Goal: Register for event/course: Sign up to attend an event or enroll in a course

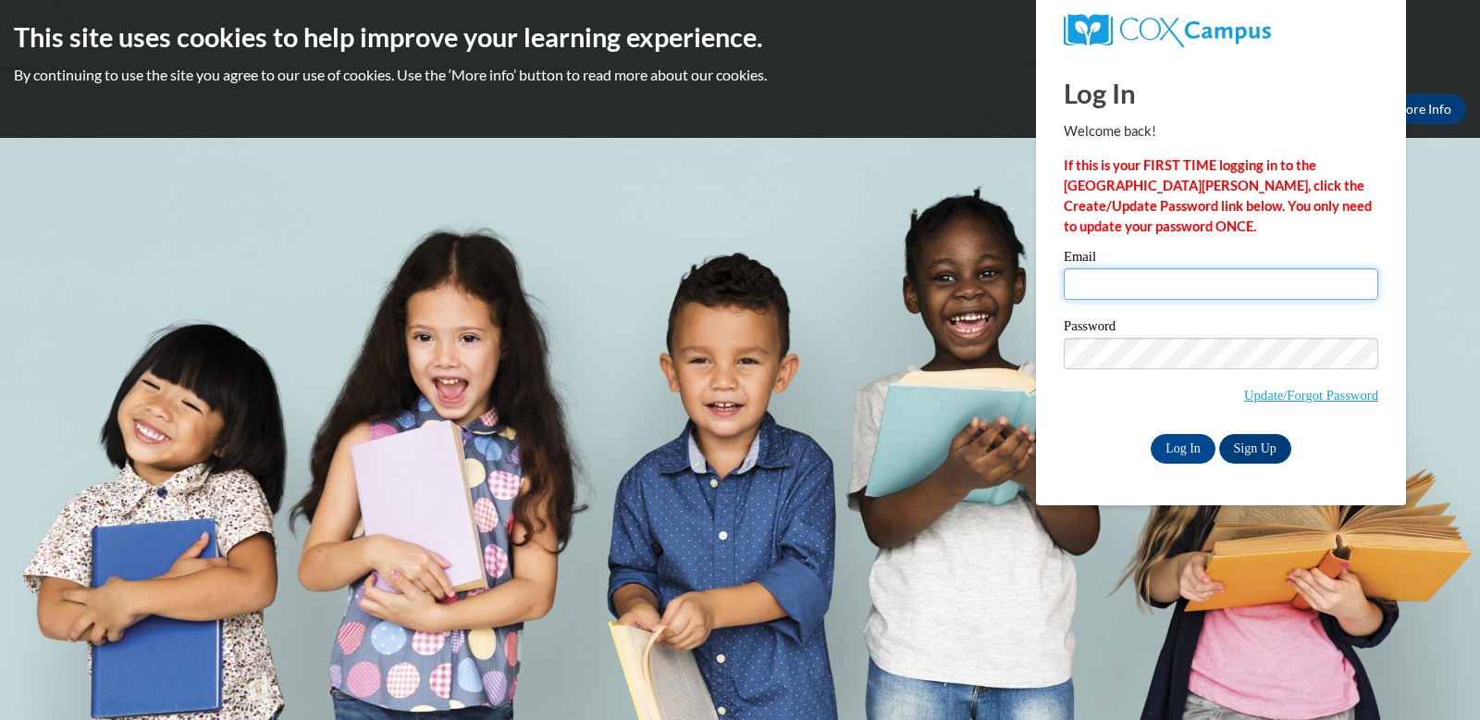
type input "mimigumbs65@gmail.com"
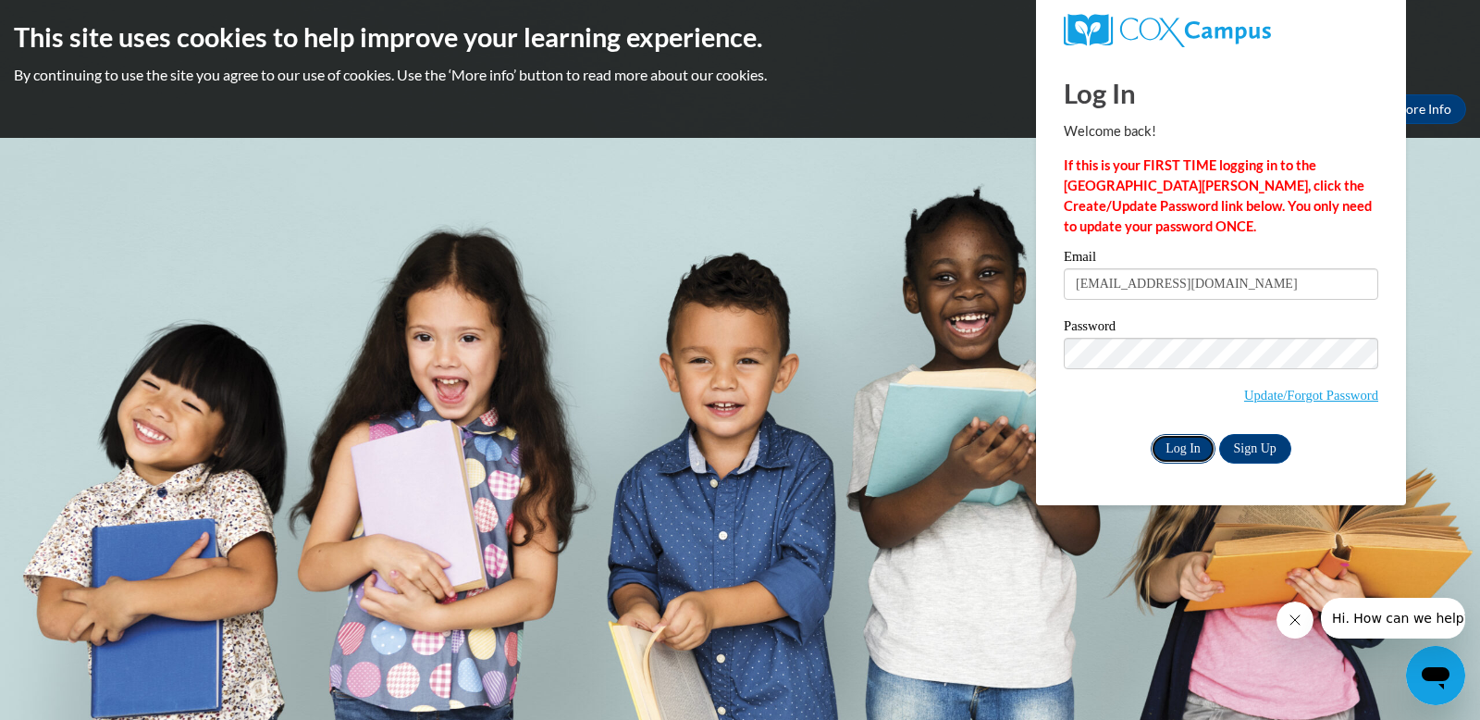
click at [1197, 436] on input "Log In" at bounding box center [1183, 449] width 65 height 30
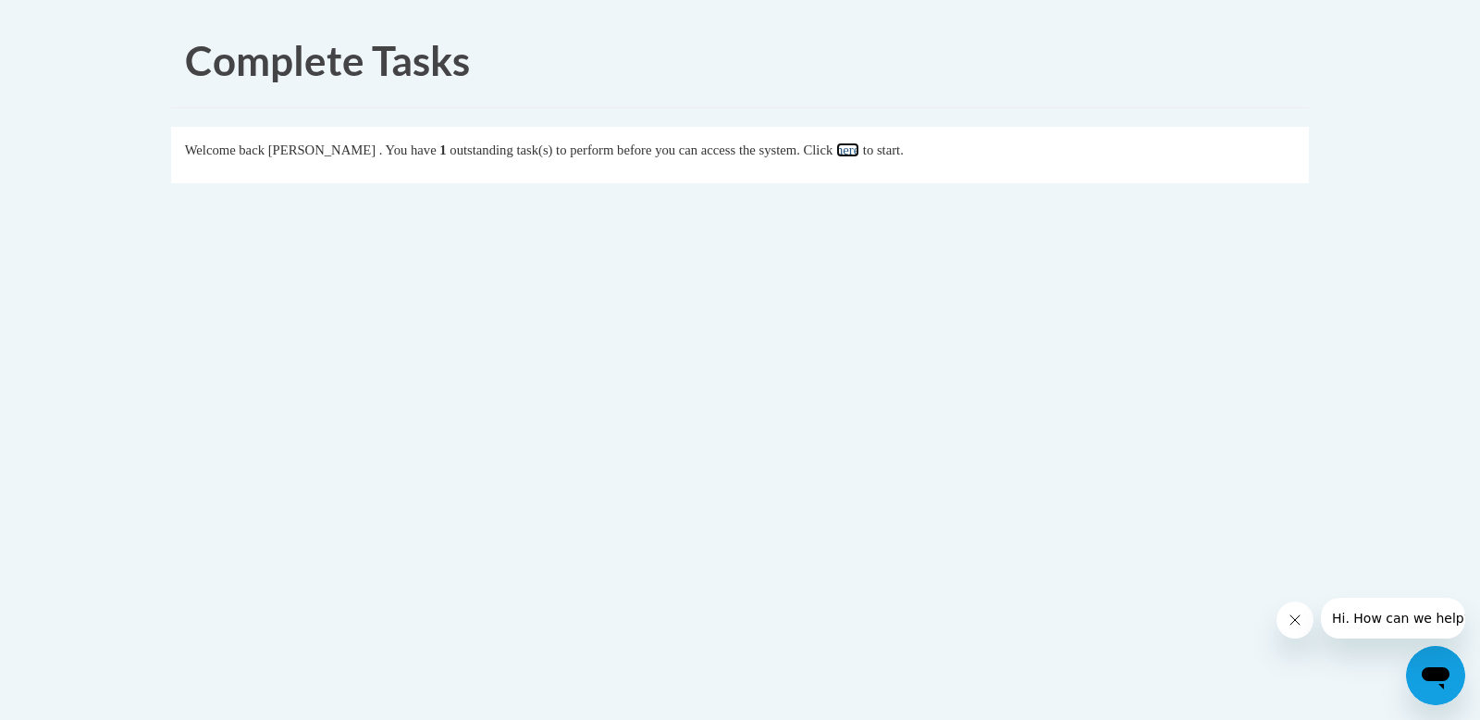
click at [859, 154] on link "here" at bounding box center [847, 149] width 23 height 15
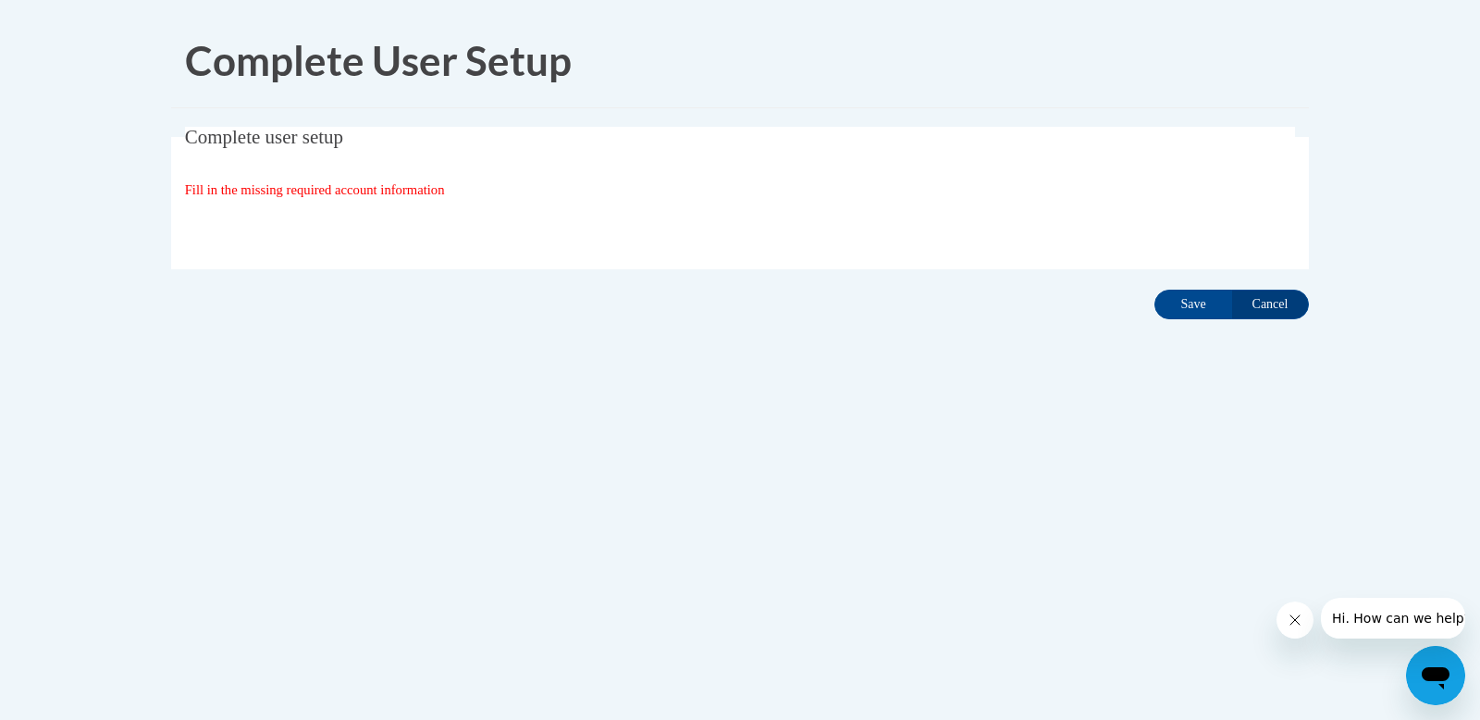
click at [258, 216] on div "Organization State and County | Estado y Condado de la organización Select Stat…" at bounding box center [740, 227] width 1111 height 37
click at [258, 195] on span "Fill in the missing required account information" at bounding box center [315, 189] width 260 height 15
click at [1284, 302] on input "Cancel" at bounding box center [1270, 305] width 78 height 30
click at [1284, 301] on input "Cancel" at bounding box center [1270, 305] width 78 height 30
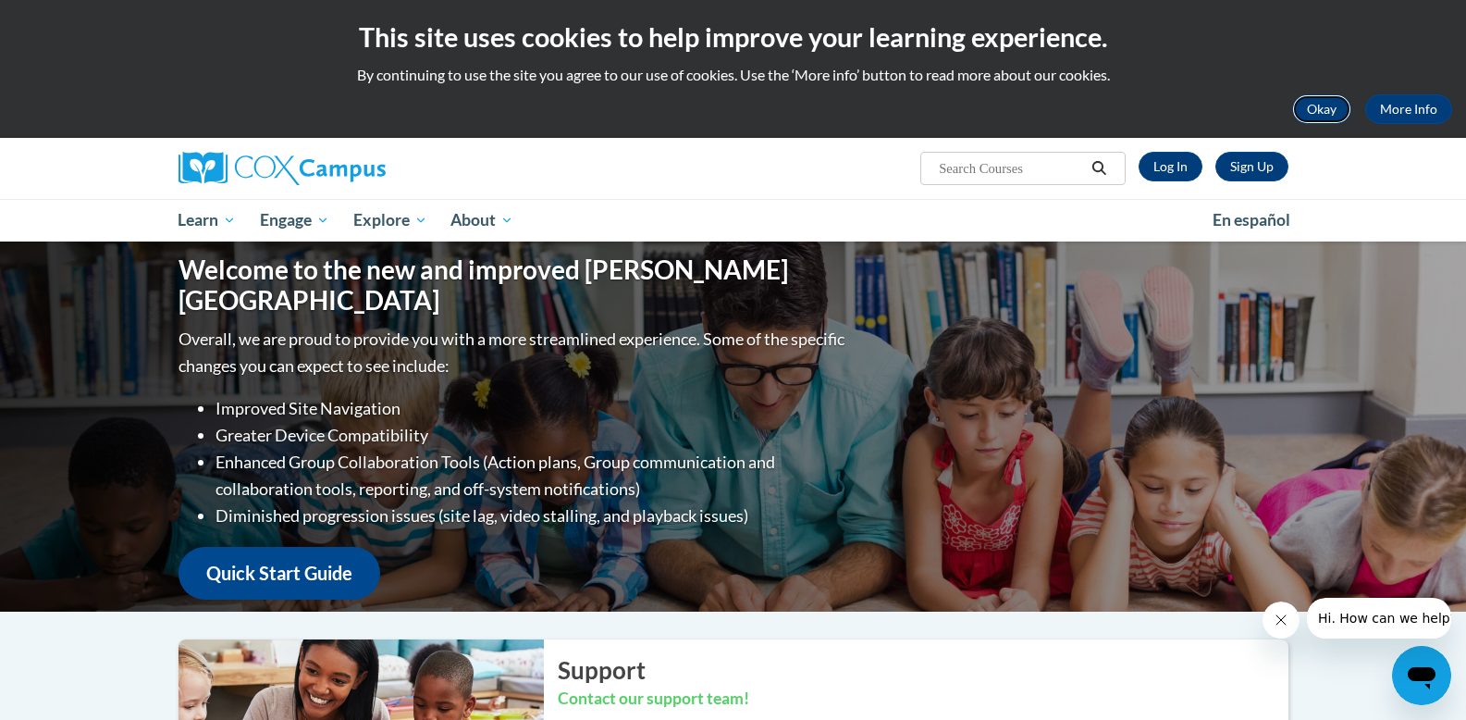
click at [1323, 99] on button "Okay" at bounding box center [1321, 109] width 59 height 30
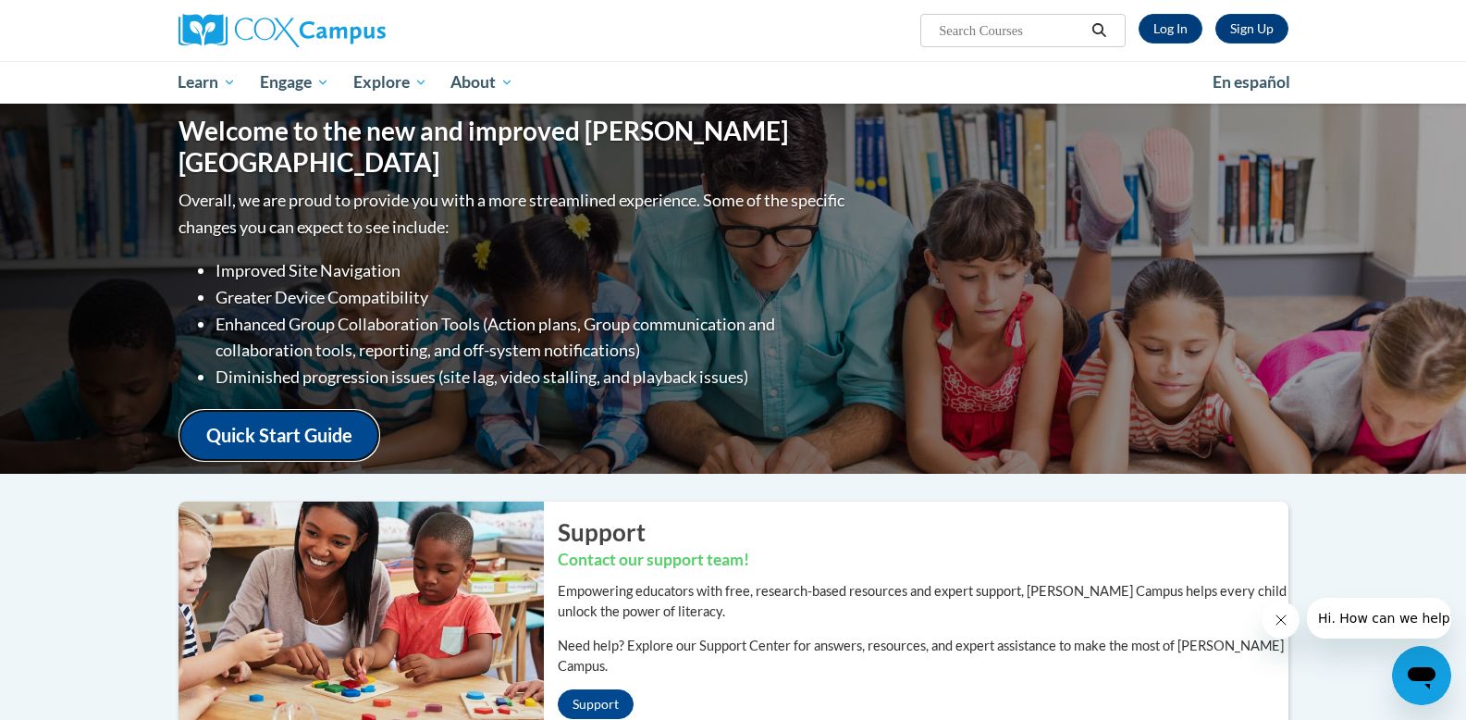
click at [251, 427] on link "Quick Start Guide" at bounding box center [280, 435] width 202 height 53
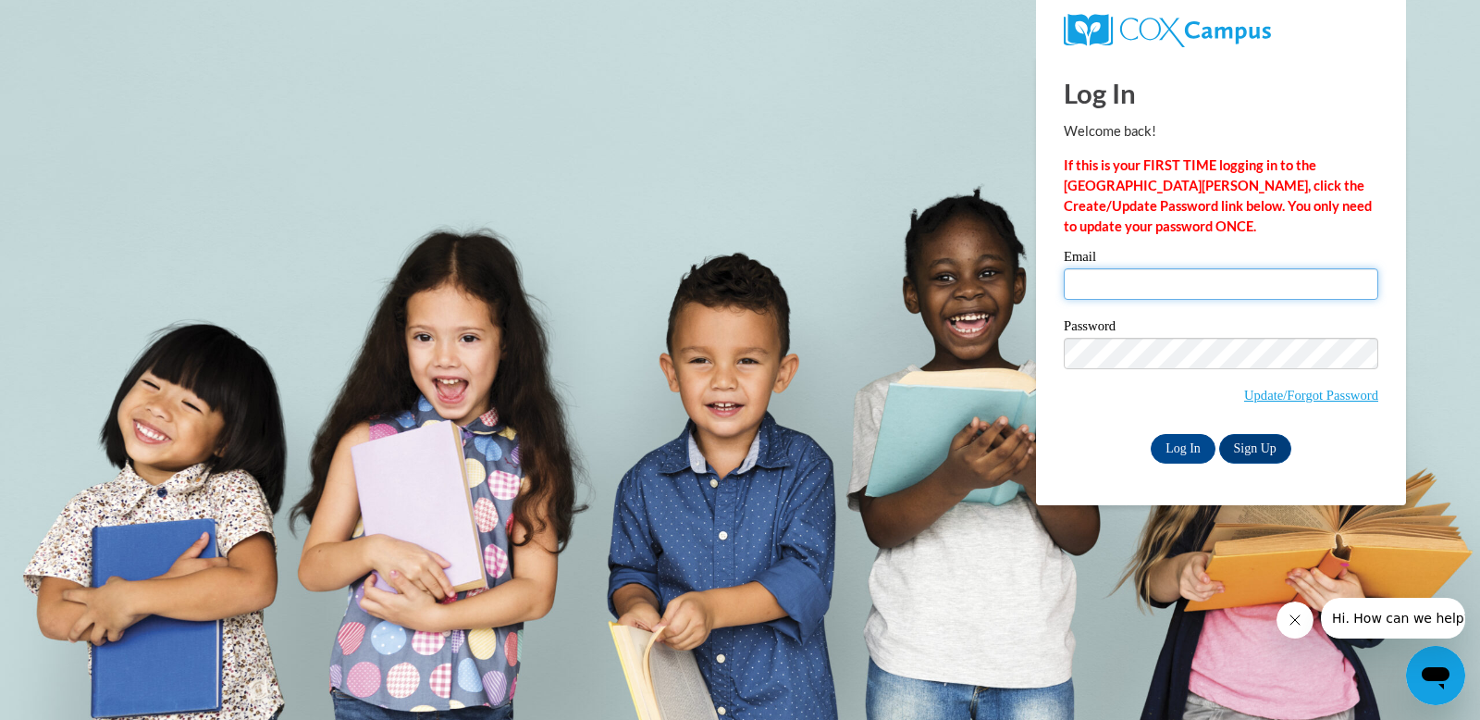
type input "[EMAIL_ADDRESS][DOMAIN_NAME]"
drag, startPoint x: 0, startPoint y: 0, endPoint x: 268, endPoint y: 259, distance: 372.9
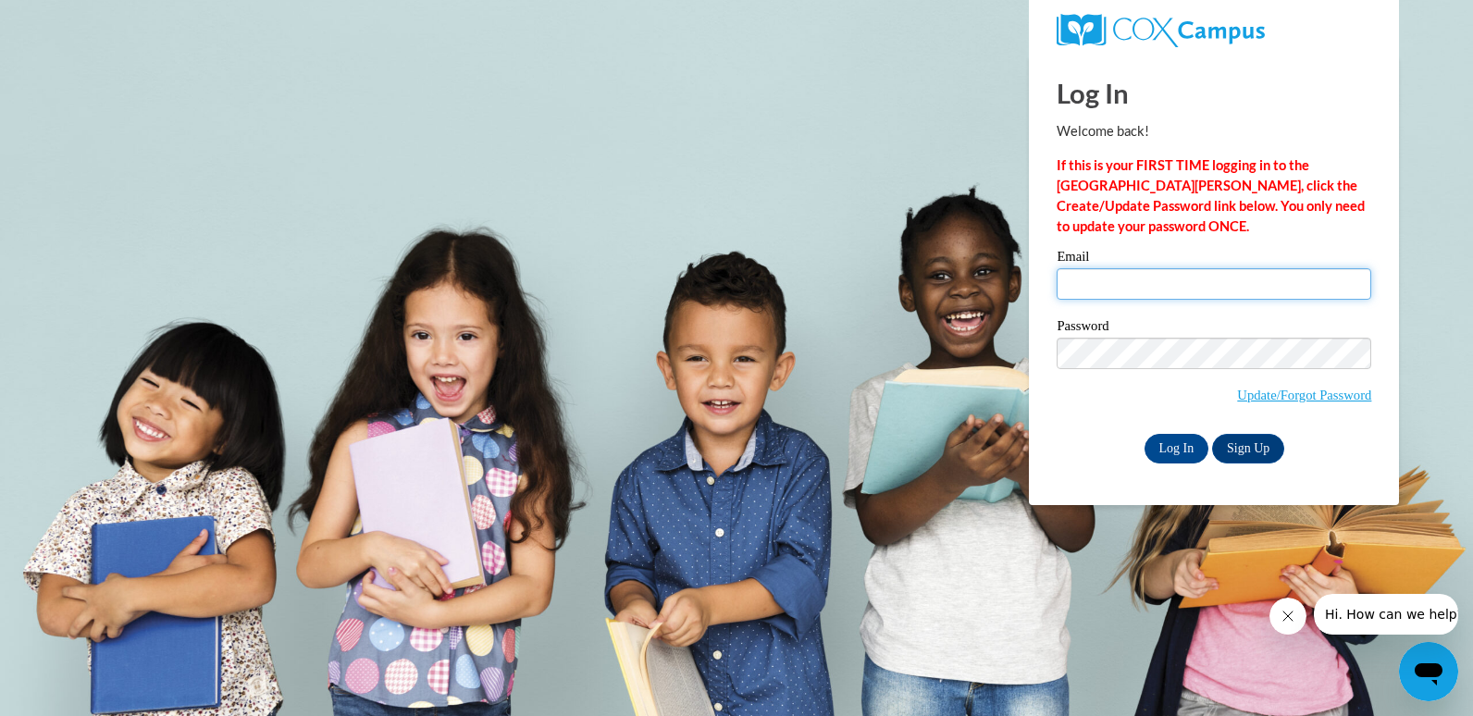
type input "[EMAIL_ADDRESS][DOMAIN_NAME]"
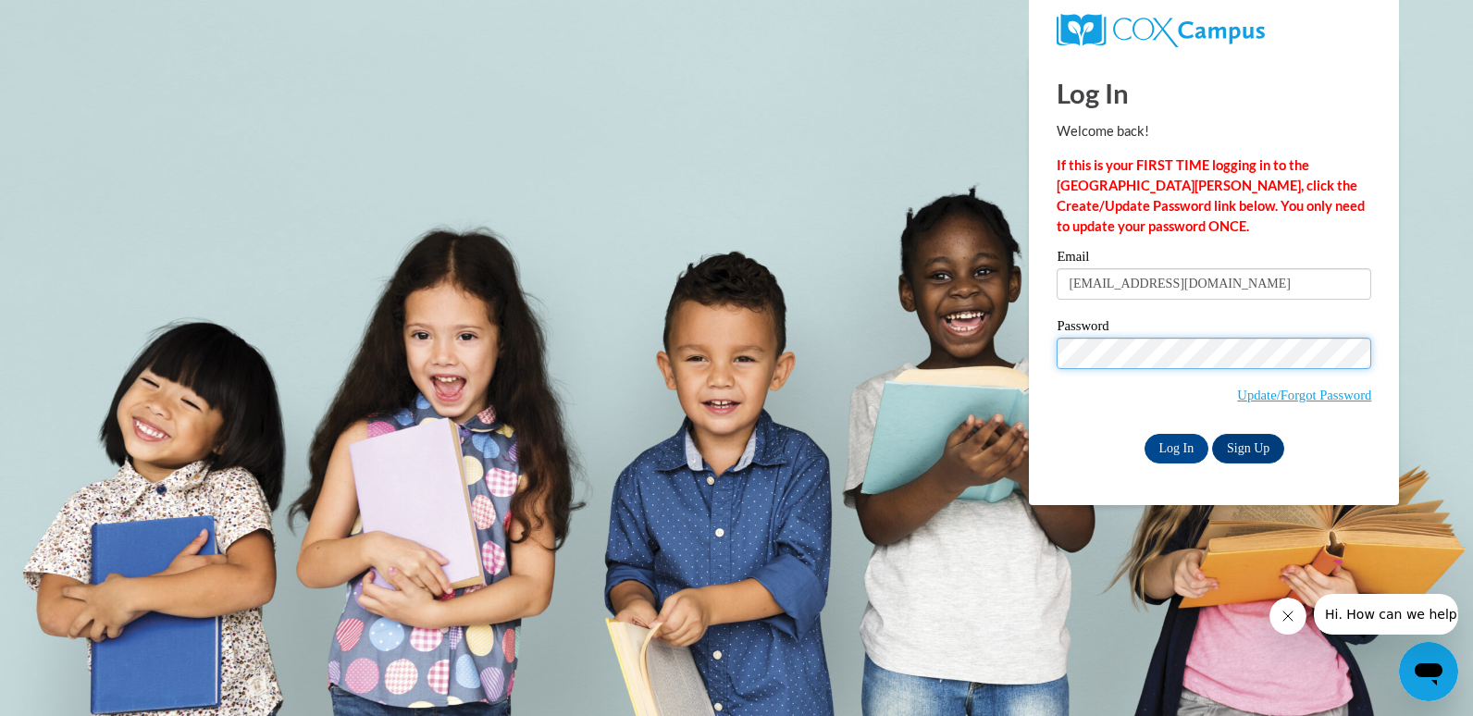
click at [1144, 434] on input "Log In" at bounding box center [1176, 449] width 65 height 30
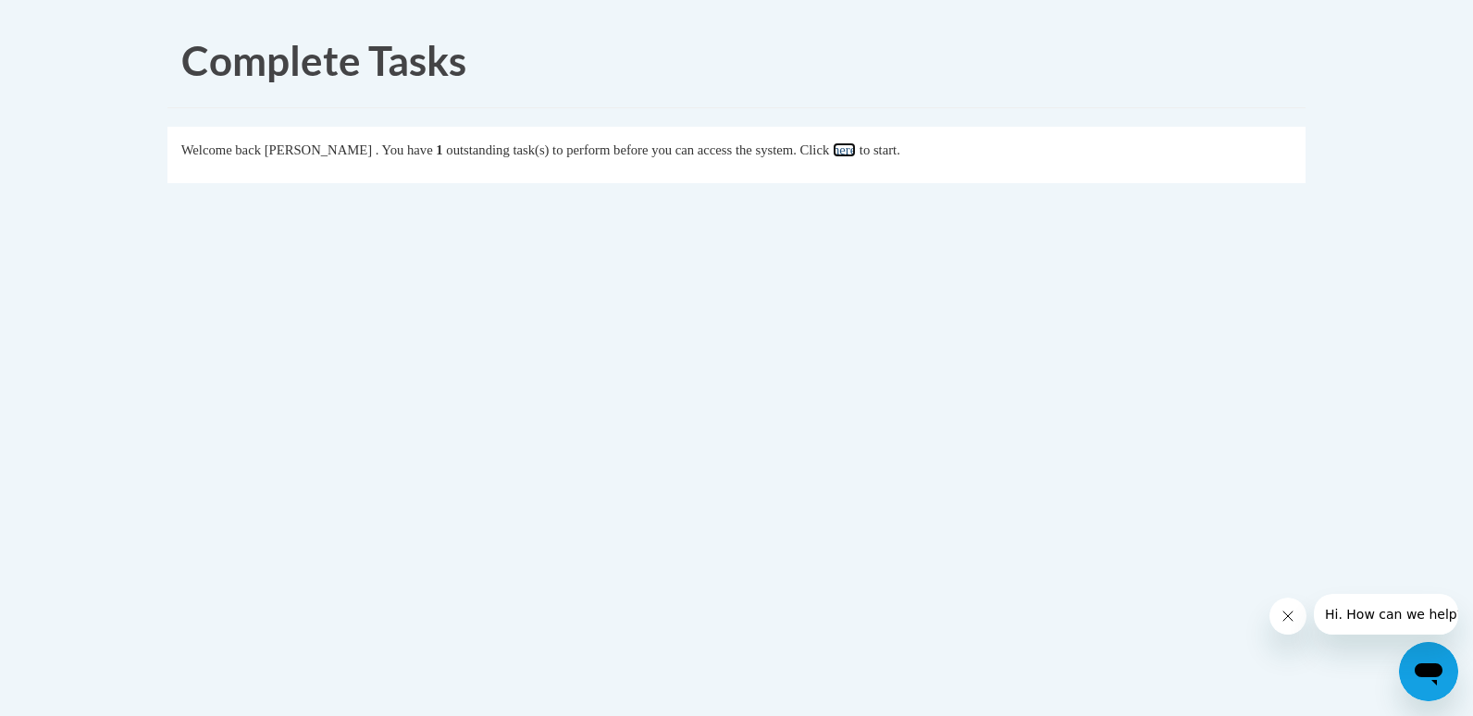
click at [856, 147] on link "here" at bounding box center [844, 149] width 23 height 15
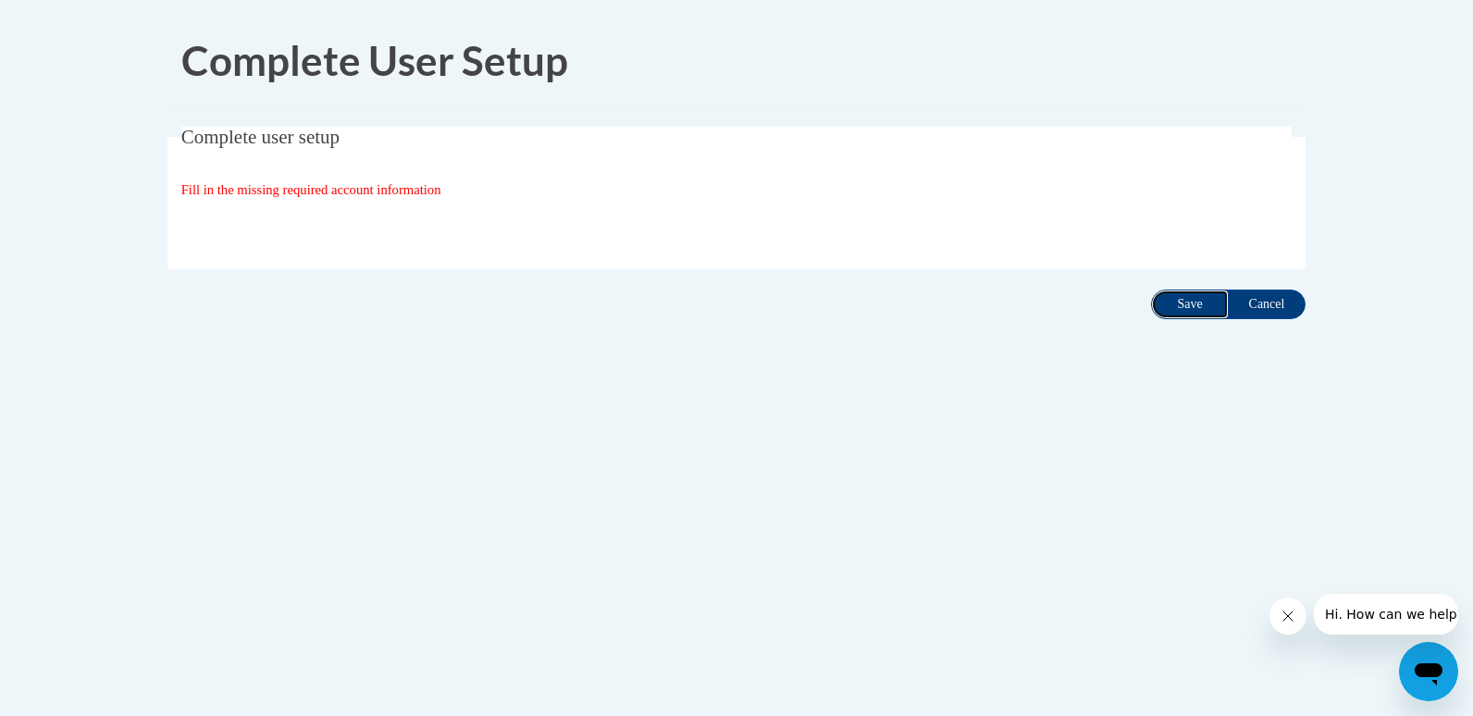
click at [1186, 305] on input "Save" at bounding box center [1190, 305] width 78 height 30
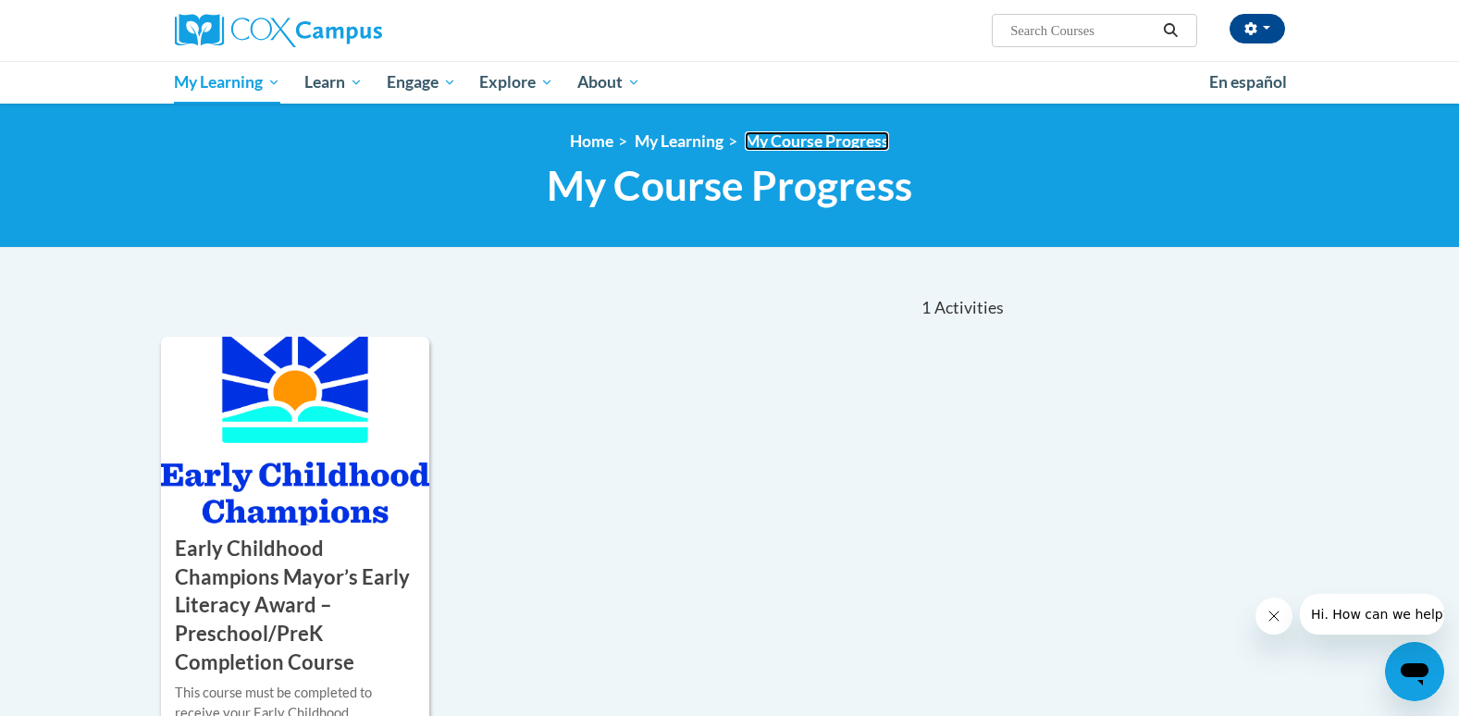
click at [829, 146] on link "My Course Progress" at bounding box center [817, 140] width 144 height 19
click at [974, 324] on div "1 Activities CEUs" at bounding box center [875, 307] width 291 height 57
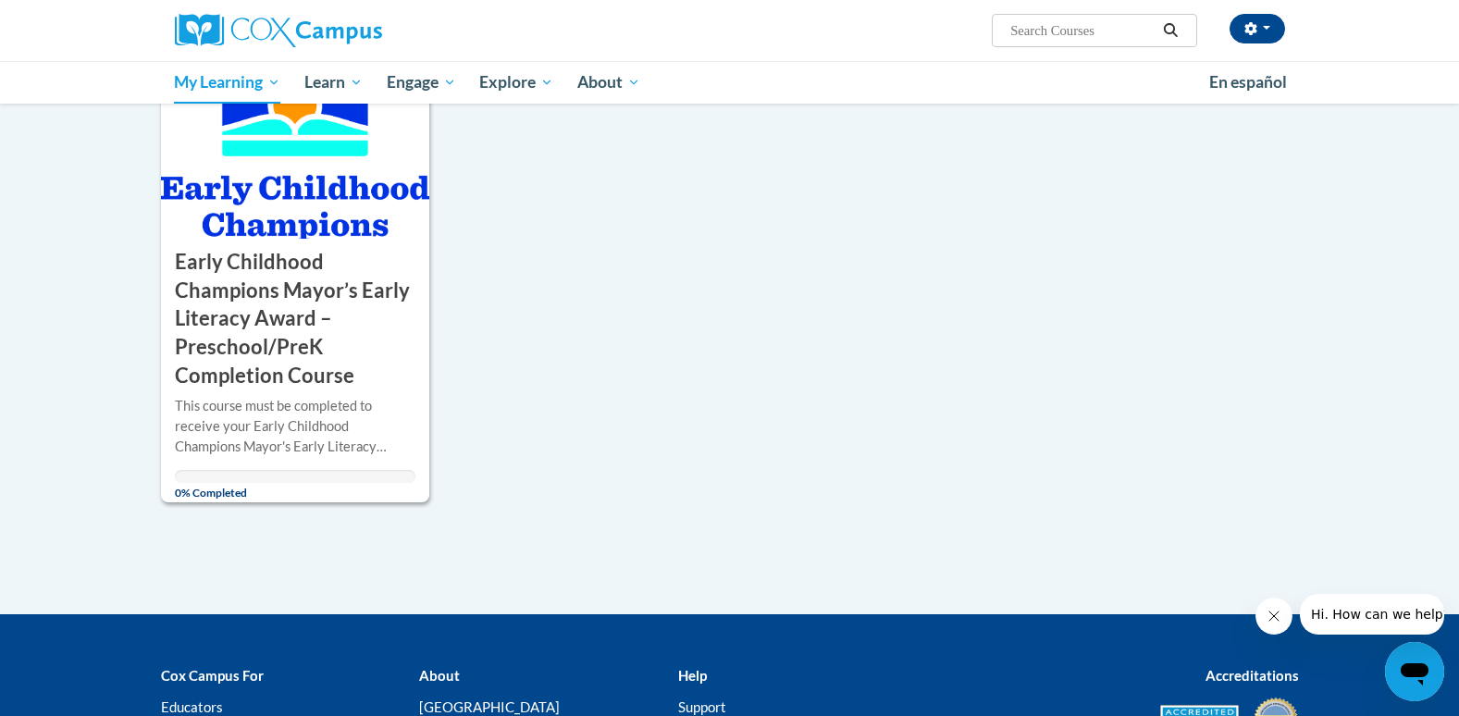
scroll to position [293, 0]
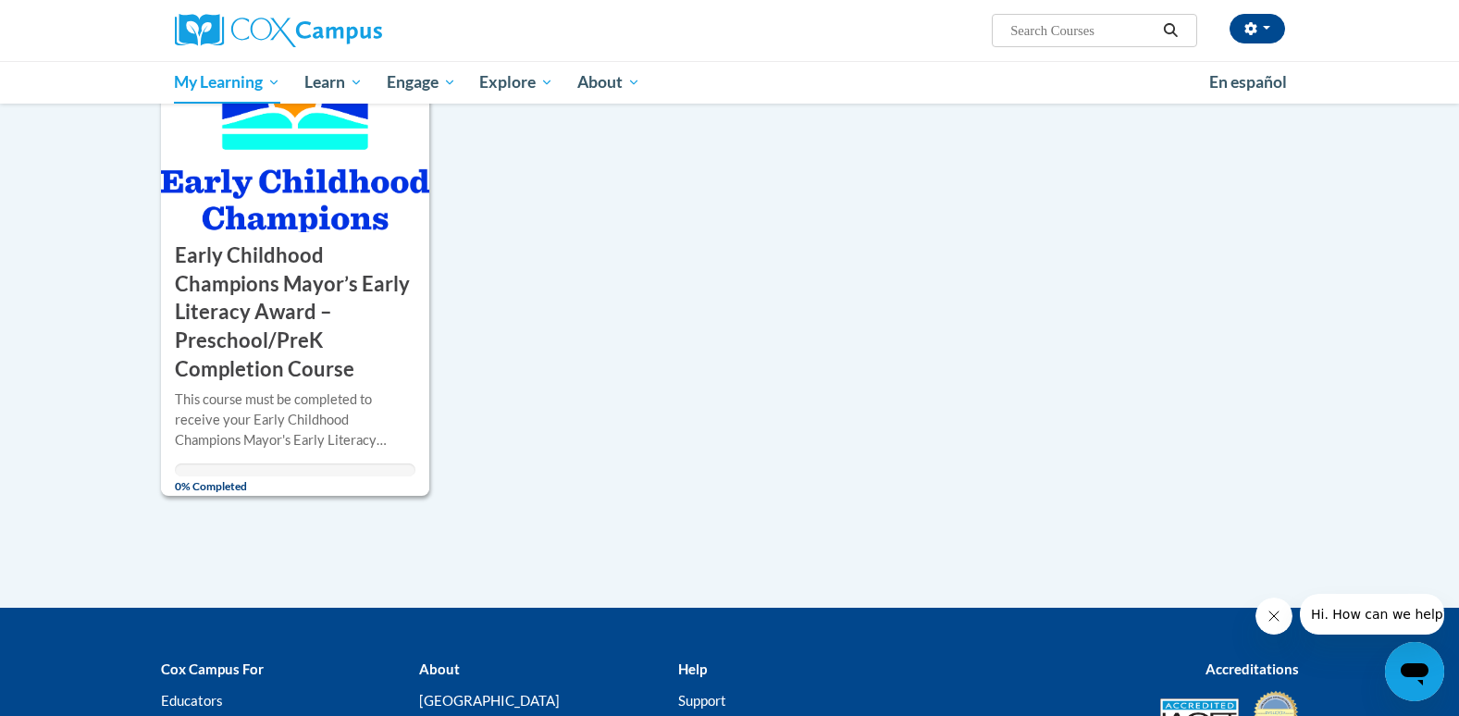
click at [239, 665] on b "Cox Campus For" at bounding box center [212, 669] width 103 height 17
click at [339, 287] on h3 "Early Childhood Champions Mayor’s Early Literacy Award – Preschool/PreK Complet…" at bounding box center [295, 312] width 241 height 142
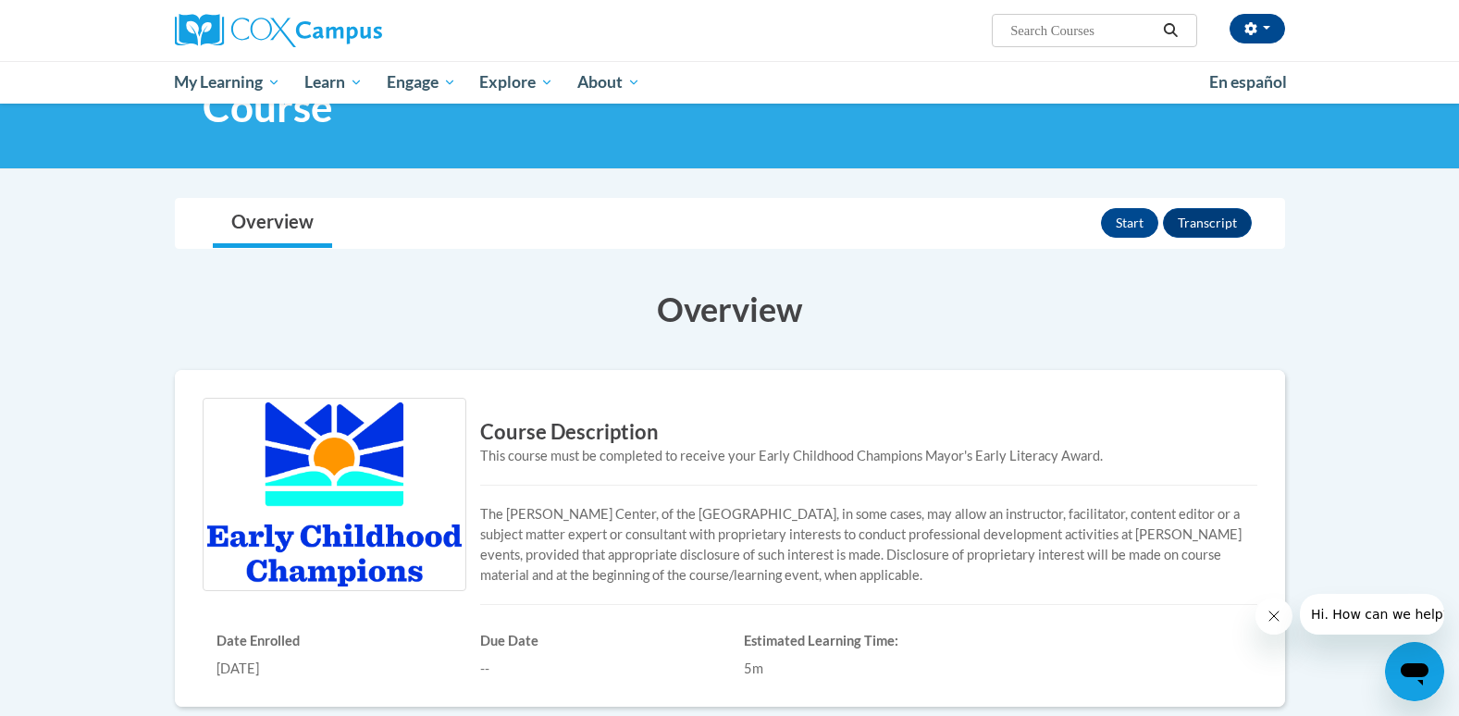
scroll to position [243, 0]
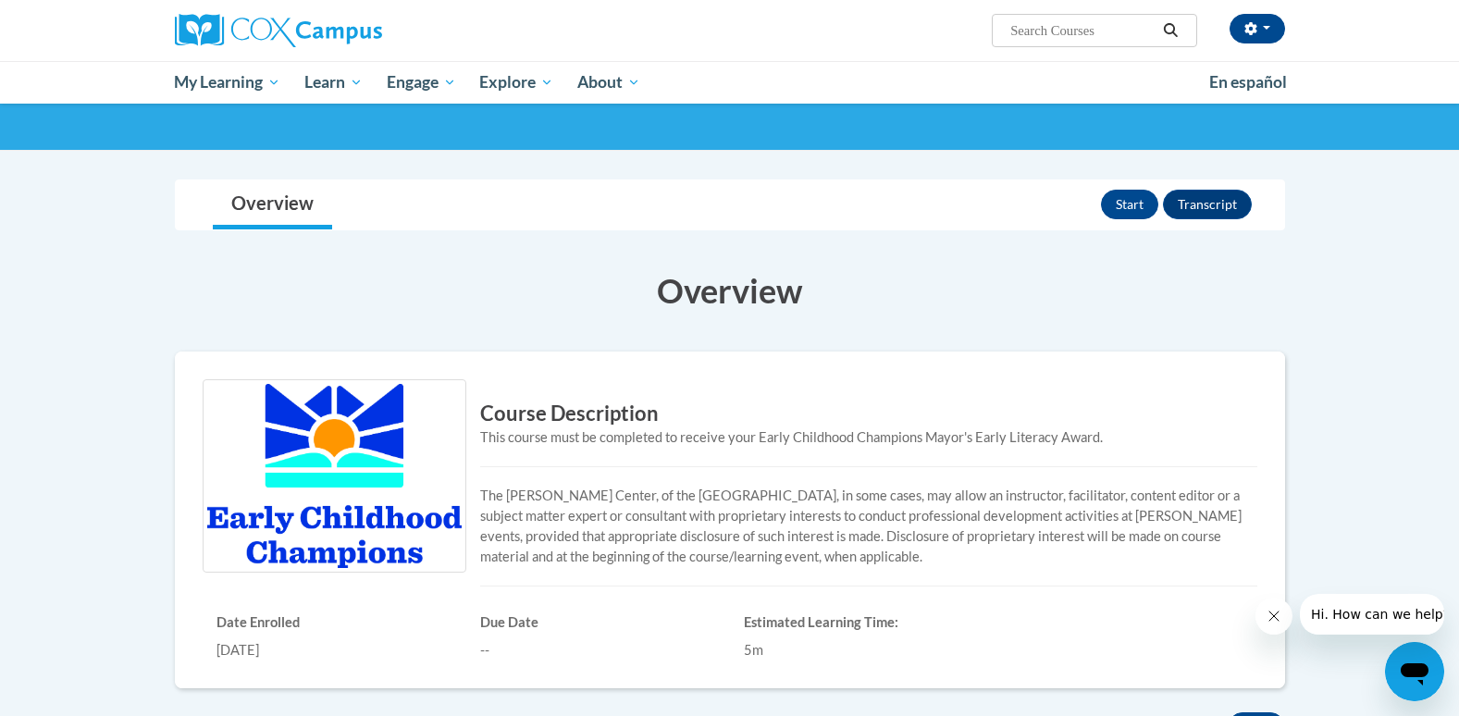
click at [1117, 229] on div "Overview Lessons Start Transcript" at bounding box center [730, 204] width 1081 height 49
click at [1131, 214] on button "Start" at bounding box center [1129, 205] width 57 height 30
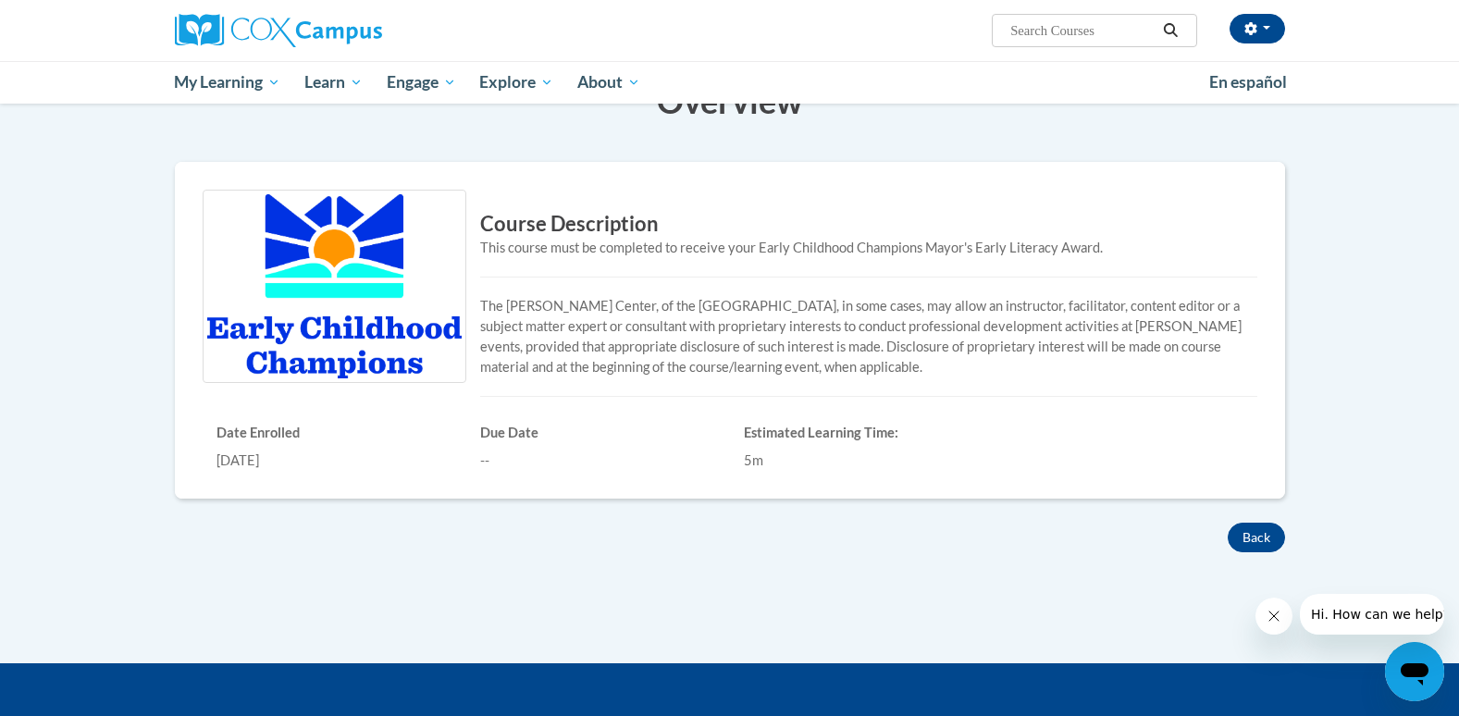
scroll to position [428, 0]
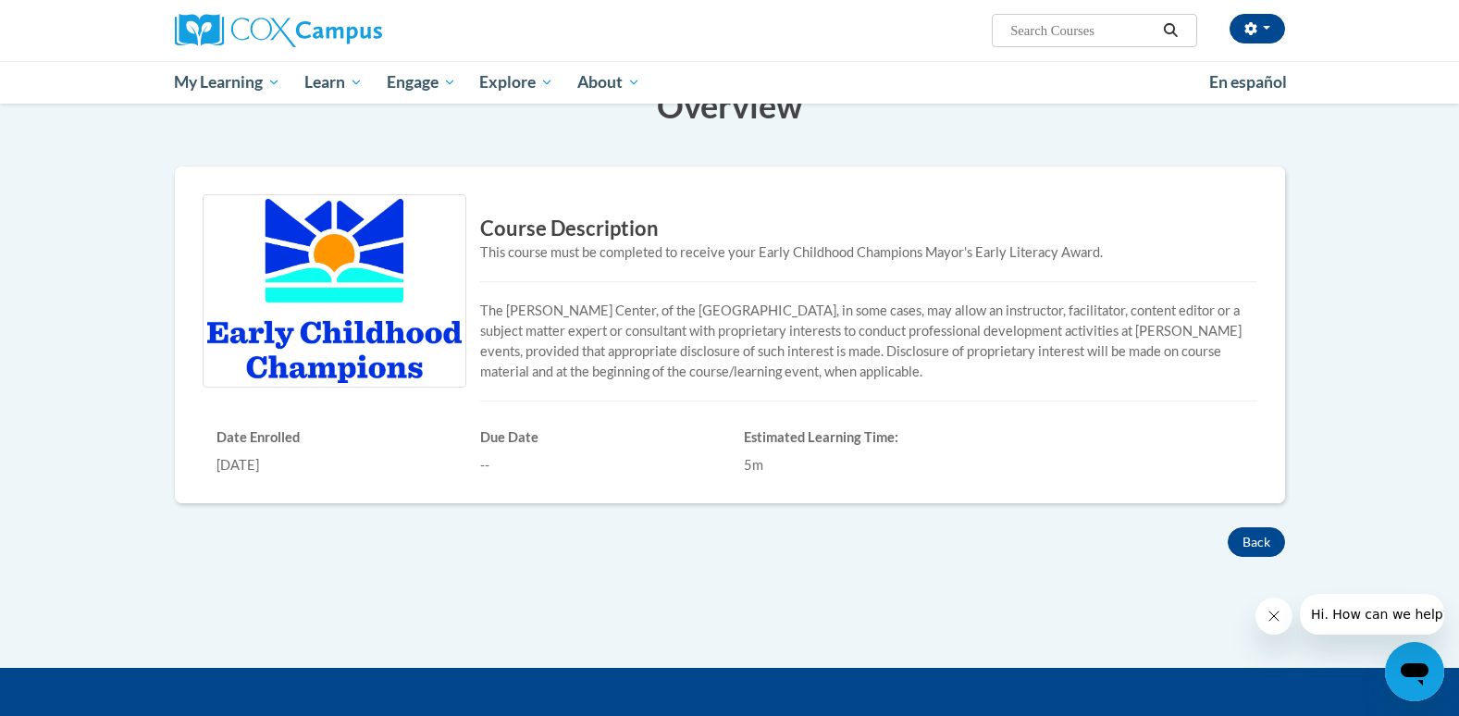
click at [760, 362] on p "The Rollins Center, of the [GEOGRAPHIC_DATA], in some cases, may allow an instr…" at bounding box center [730, 341] width 1055 height 81
click at [1090, 381] on p "The Rollins Center, of the [GEOGRAPHIC_DATA], in some cases, may allow an instr…" at bounding box center [730, 341] width 1055 height 81
click at [1143, 365] on p "The Rollins Center, of the [GEOGRAPHIC_DATA], in some cases, may allow an instr…" at bounding box center [730, 341] width 1055 height 81
click at [1130, 377] on p "The Rollins Center, of the [GEOGRAPHIC_DATA], in some cases, may allow an instr…" at bounding box center [730, 341] width 1055 height 81
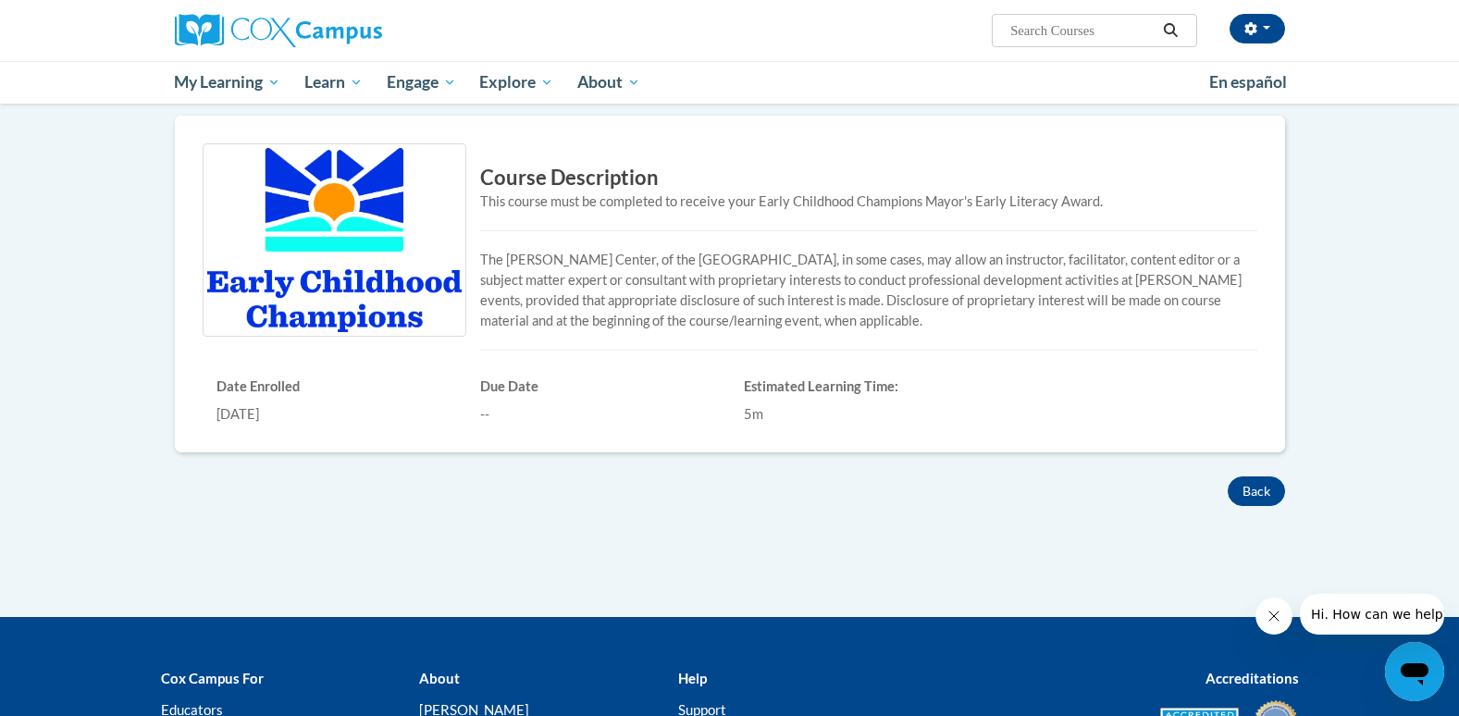
scroll to position [466, 0]
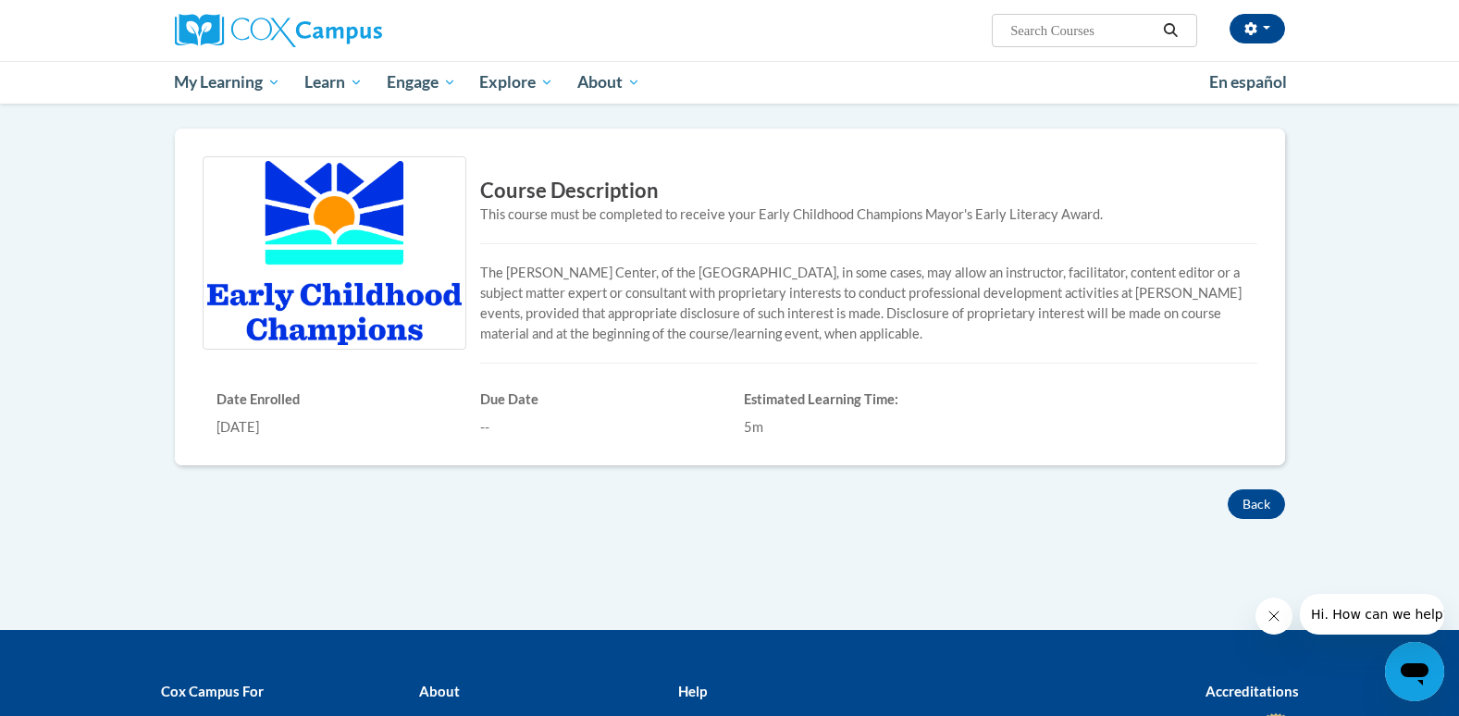
click at [1075, 427] on div "Course Description This course must be completed to receive your Early Childhoo…" at bounding box center [730, 296] width 1082 height 281
click at [1028, 406] on div "Course Description This course must be completed to receive your Early Childhoo…" at bounding box center [730, 296] width 1082 height 281
click at [814, 429] on div "5m" at bounding box center [862, 427] width 236 height 20
click at [303, 265] on img at bounding box center [335, 252] width 264 height 193
click at [303, 231] on img at bounding box center [335, 252] width 264 height 193
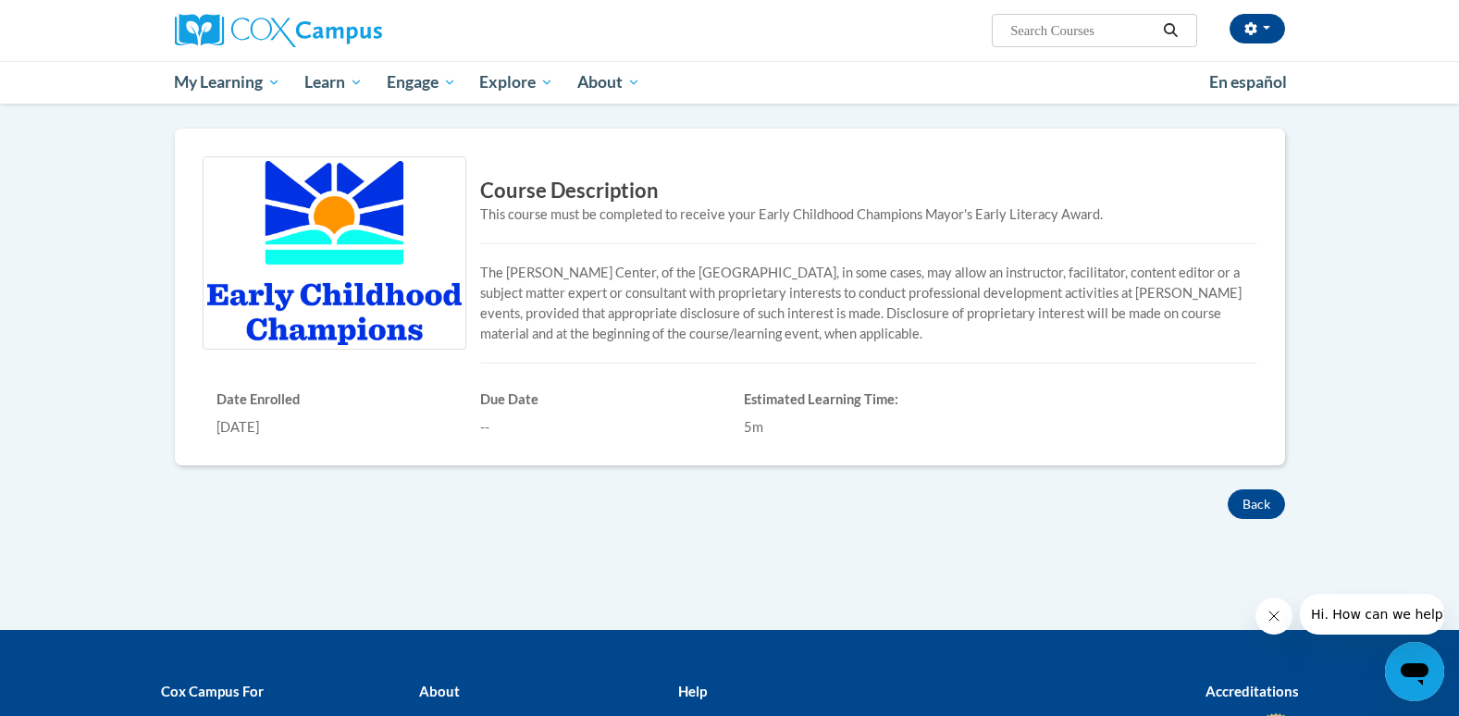
click at [315, 229] on img at bounding box center [335, 252] width 264 height 193
click at [321, 228] on img at bounding box center [335, 252] width 264 height 193
click at [325, 221] on img at bounding box center [335, 252] width 264 height 193
click at [329, 229] on img at bounding box center [335, 252] width 264 height 193
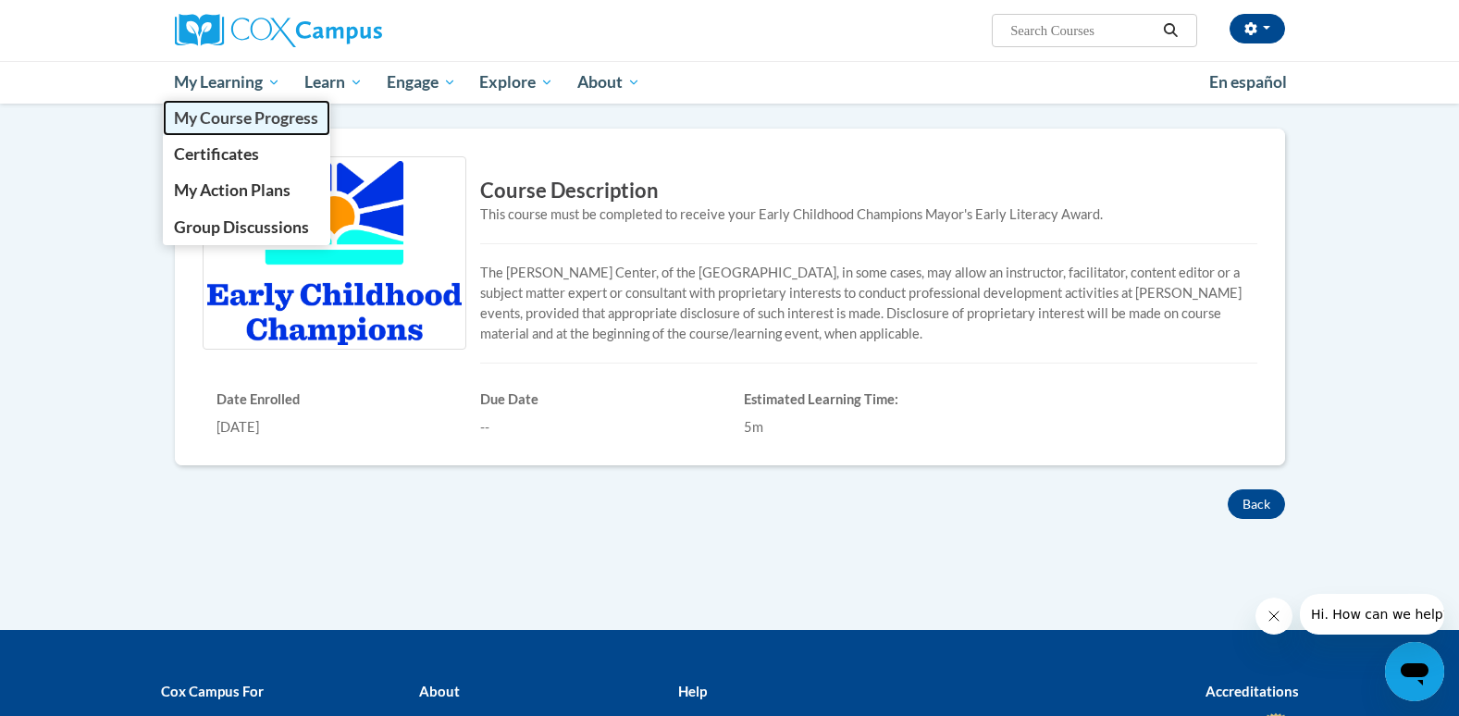
click at [213, 103] on link "My Course Progress" at bounding box center [247, 118] width 168 height 36
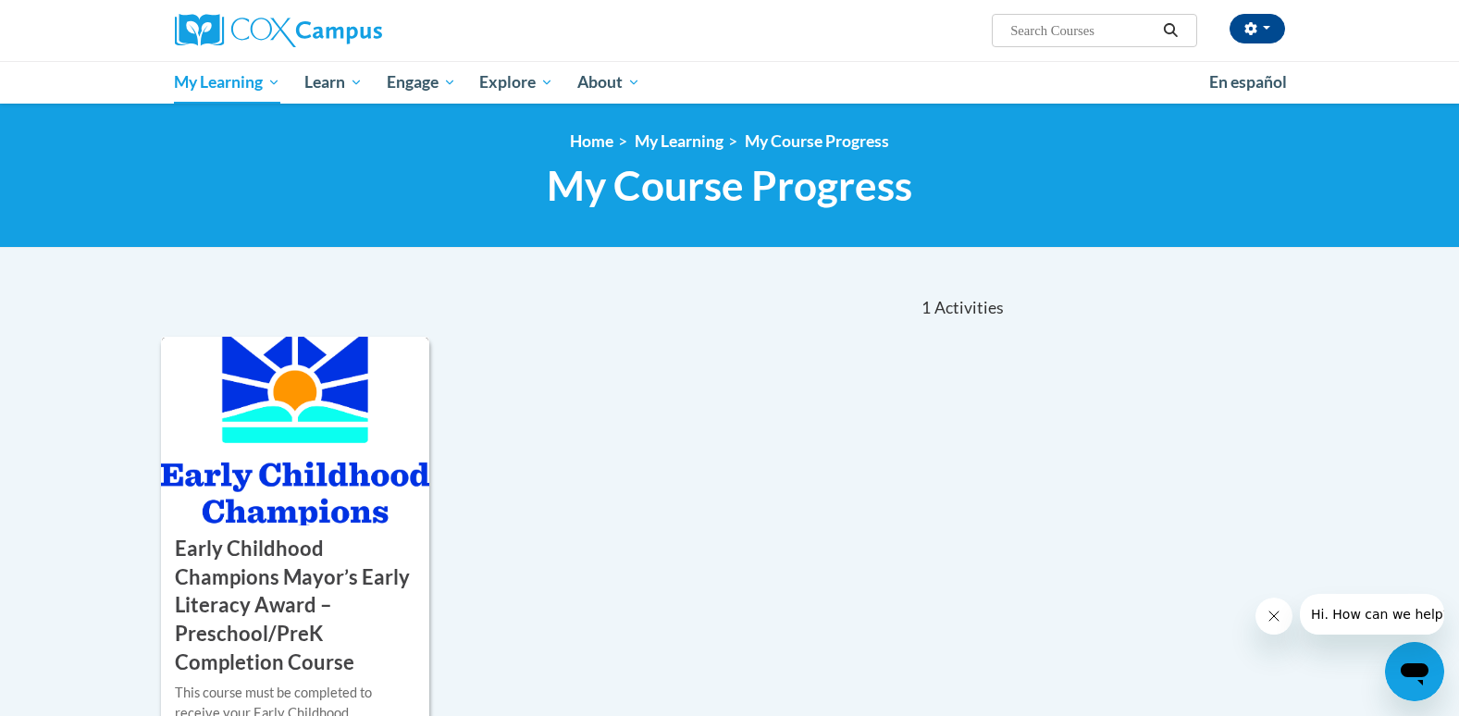
click at [402, 587] on h3 "Early Childhood Champions Mayor’s Early Literacy Award – Preschool/PreK Complet…" at bounding box center [295, 606] width 241 height 142
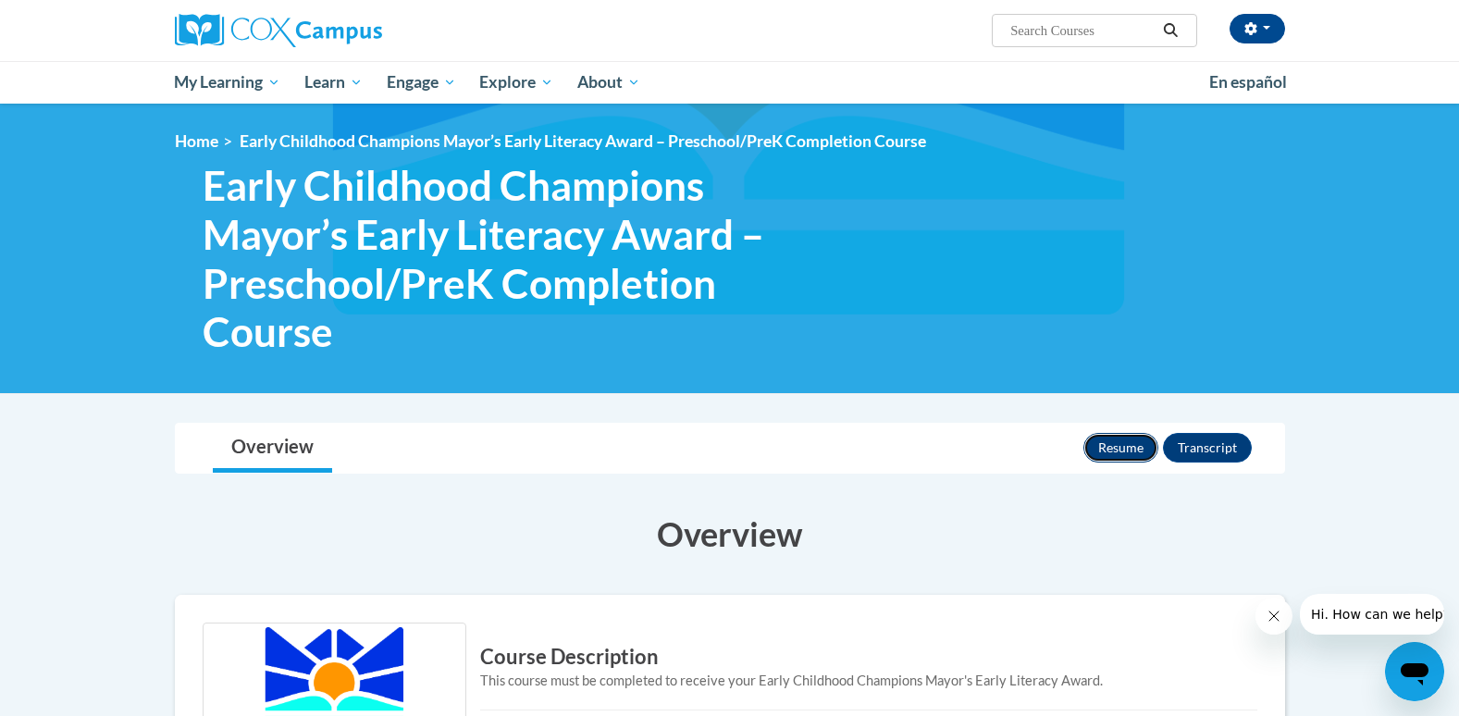
click at [1129, 440] on button "Resume" at bounding box center [1120, 448] width 75 height 30
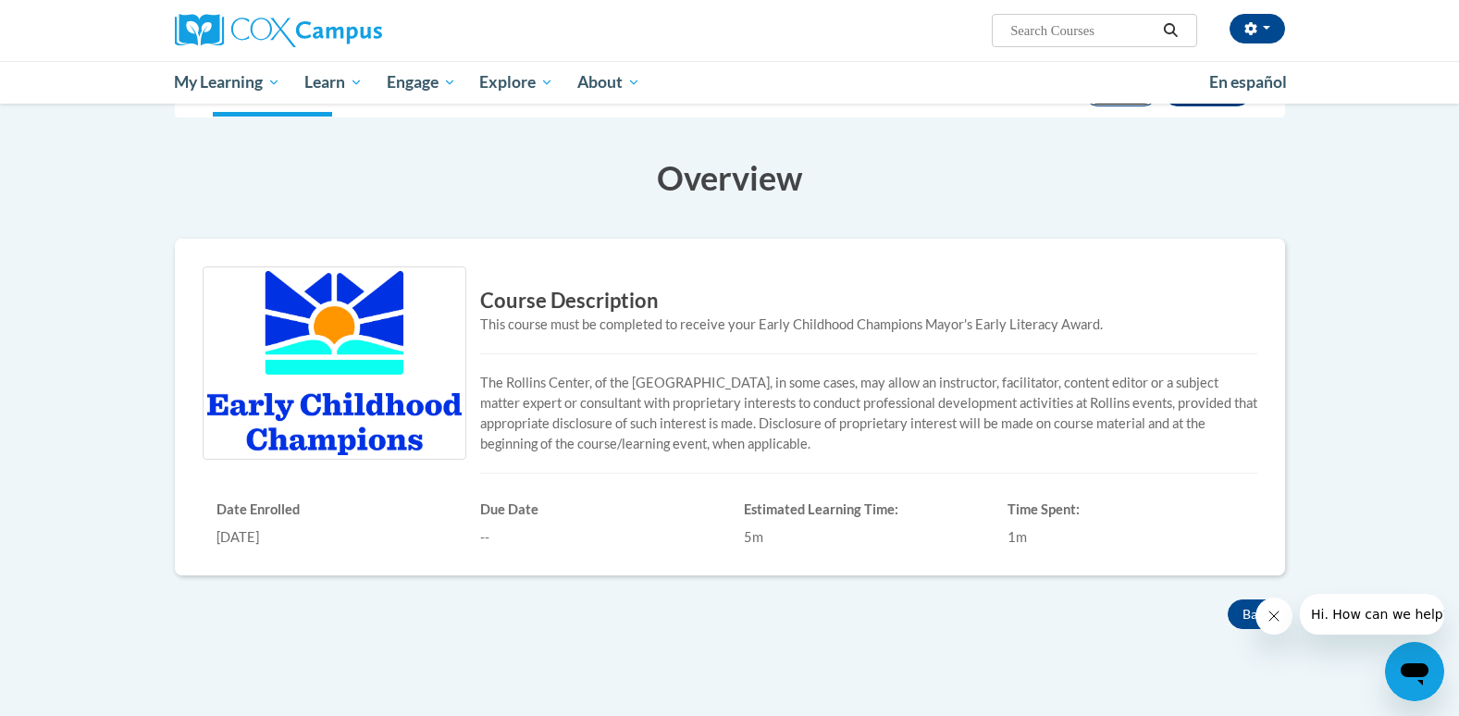
scroll to position [359, 0]
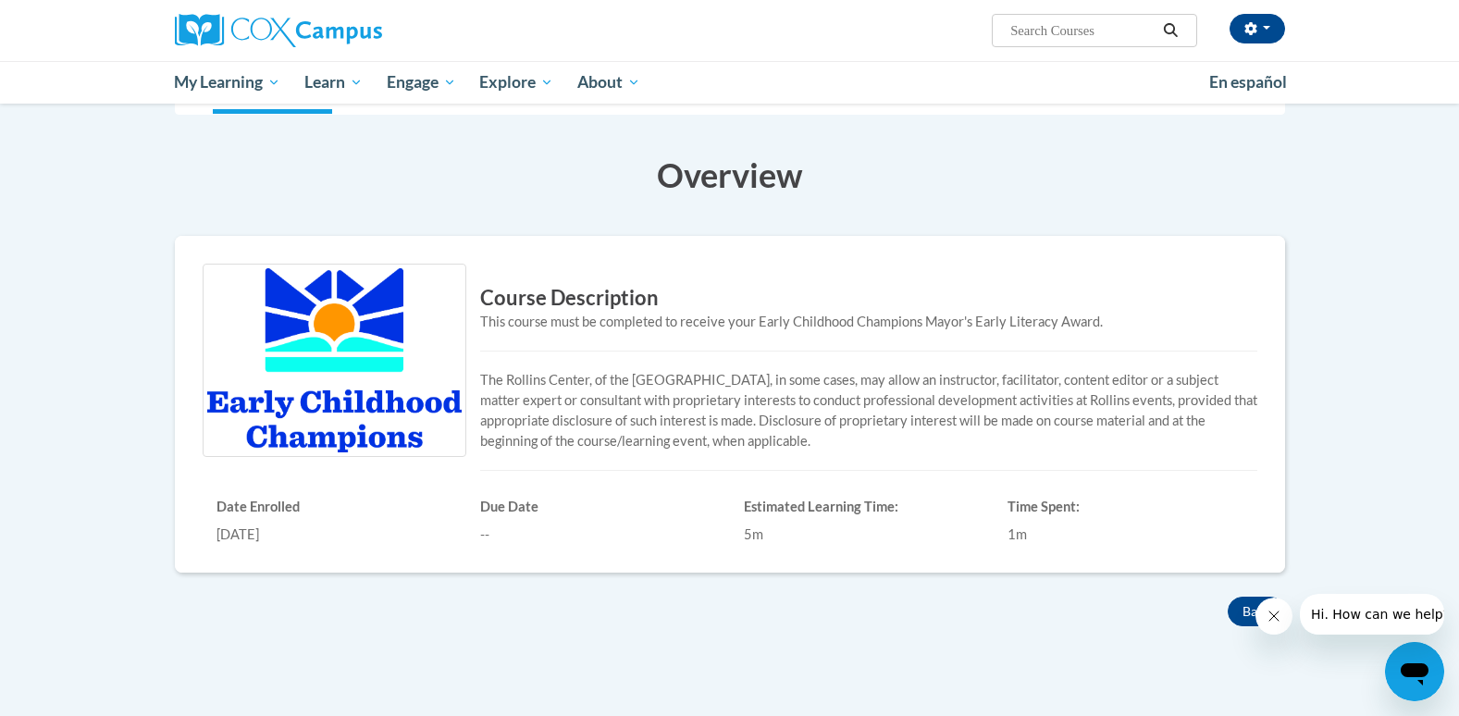
click at [707, 323] on div "This course must be completed to receive your Early Childhood Champions Mayor's…" at bounding box center [730, 322] width 1055 height 20
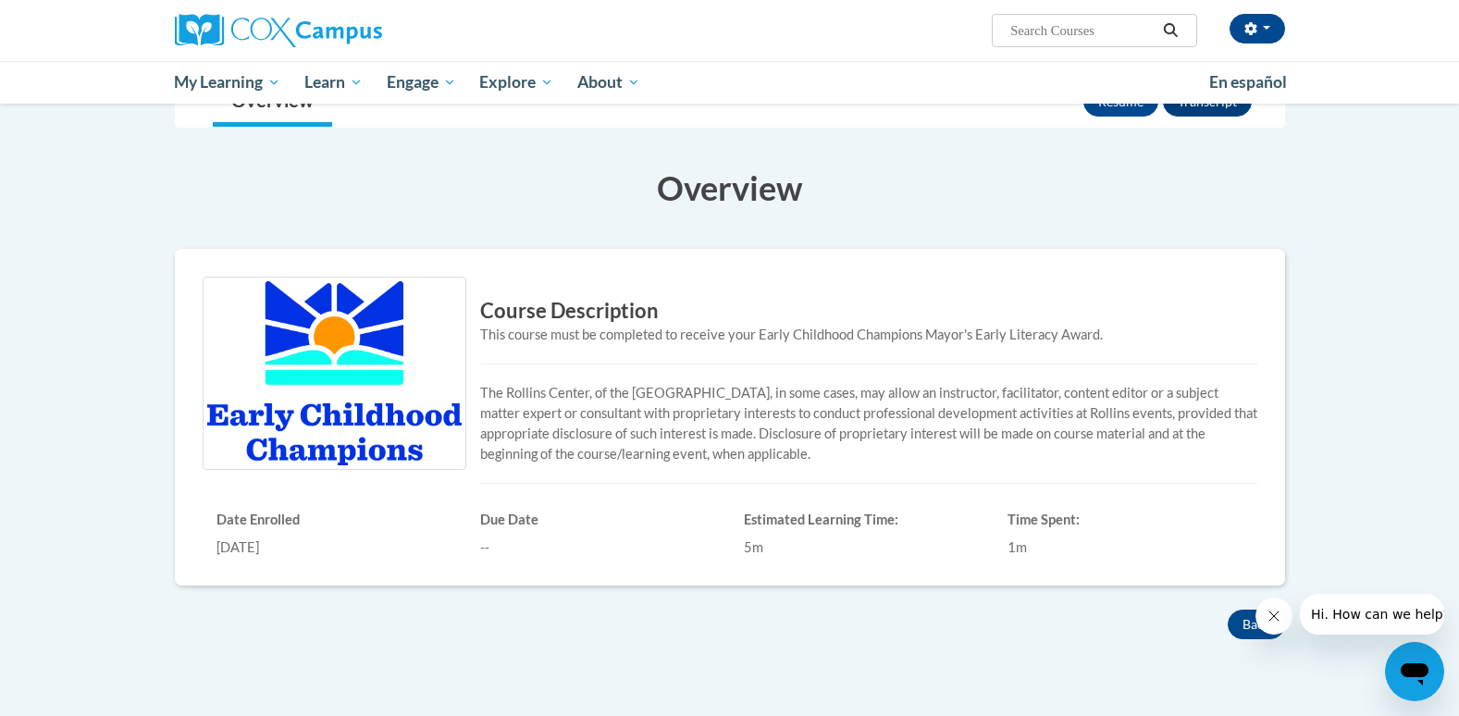
scroll to position [338, 0]
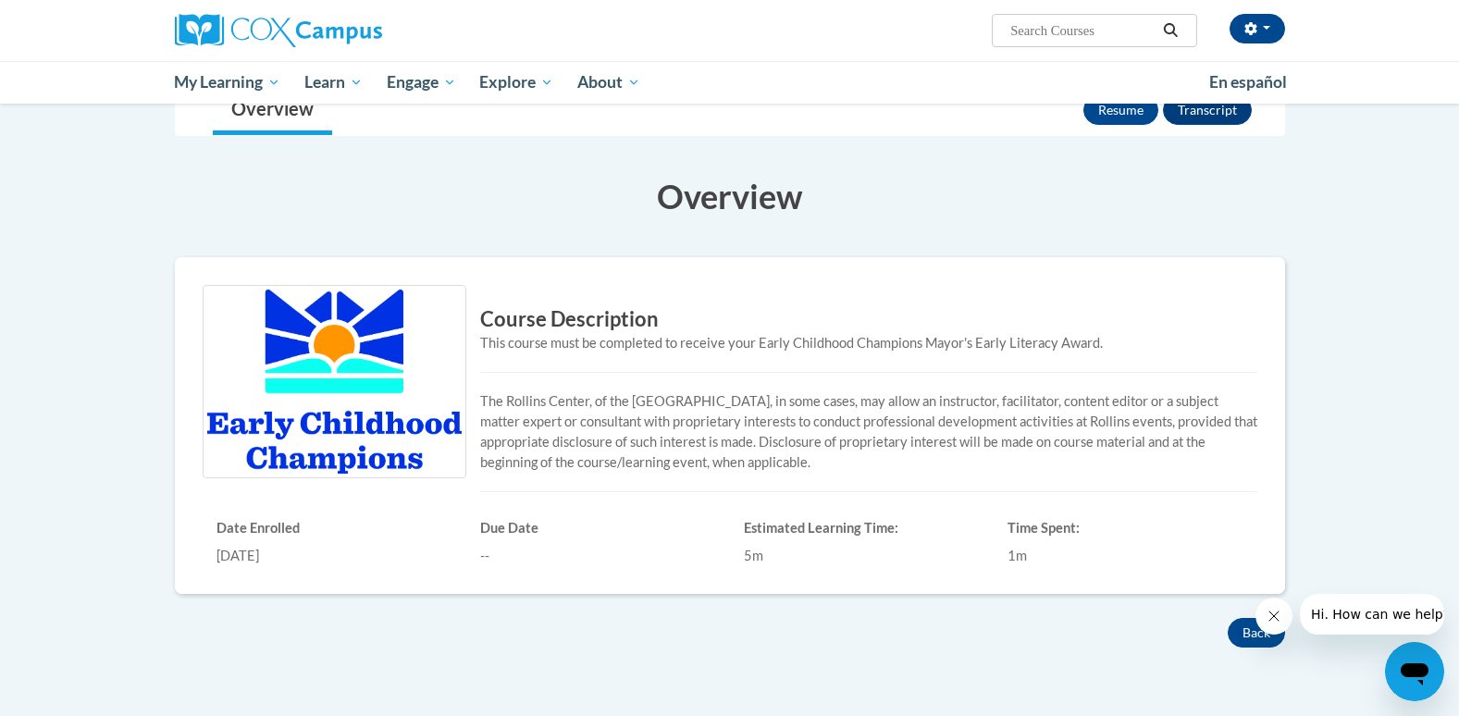
click at [880, 420] on p "The [PERSON_NAME] Center, of the [GEOGRAPHIC_DATA], in some cases, may allow an…" at bounding box center [730, 431] width 1055 height 81
drag, startPoint x: 1124, startPoint y: 107, endPoint x: 1097, endPoint y: 114, distance: 27.6
click at [1097, 114] on button "Resume" at bounding box center [1120, 110] width 75 height 30
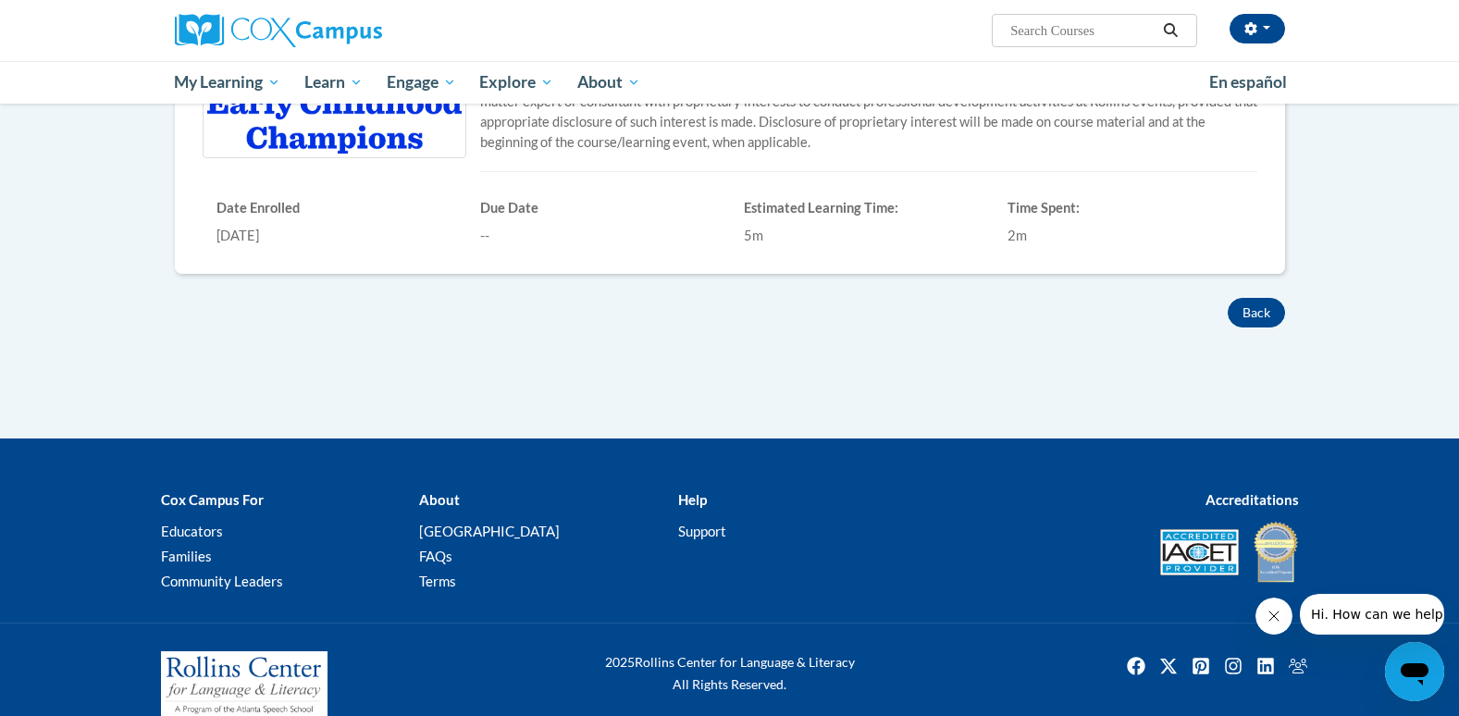
scroll to position [656, 0]
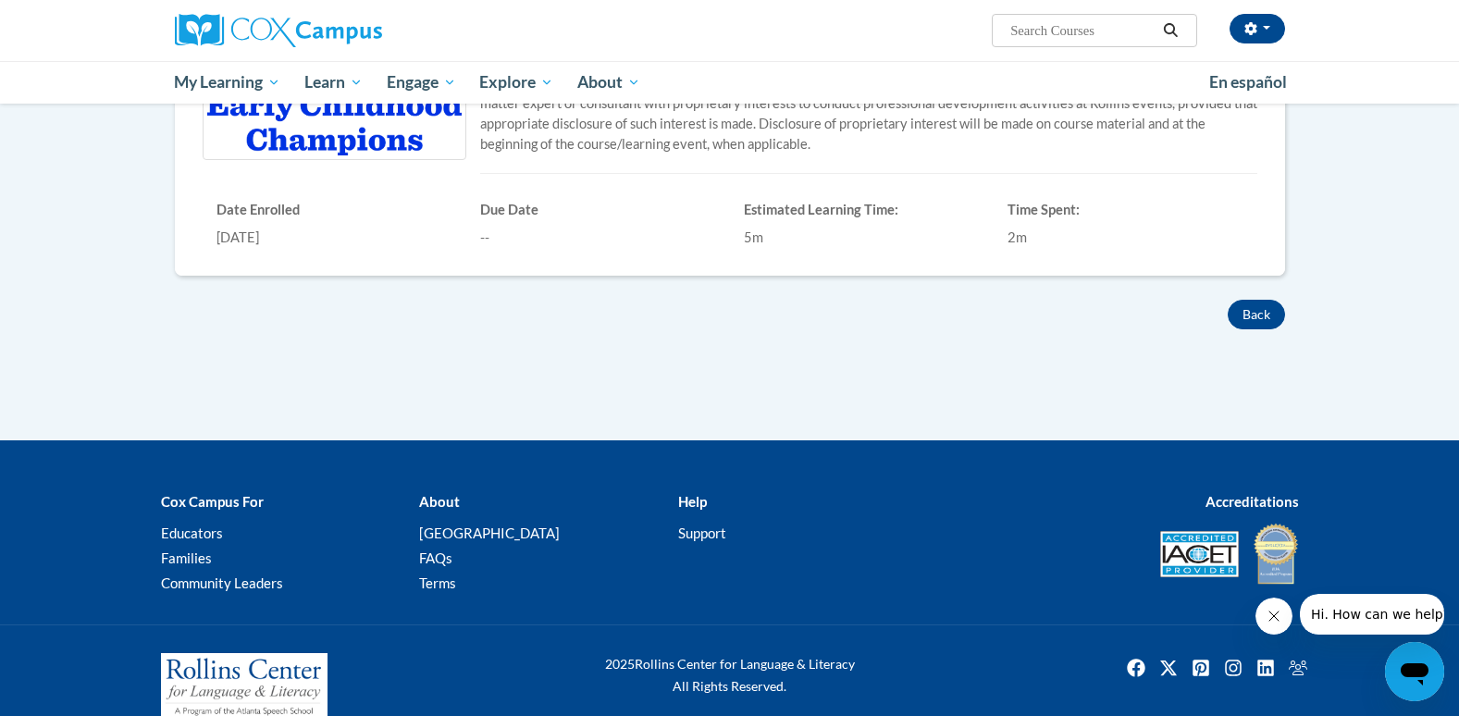
click at [245, 286] on div "Course Description This course must be completed to receive your Early Childhoo…" at bounding box center [730, 119] width 1110 height 361
click at [242, 236] on div "[DATE]" at bounding box center [334, 238] width 236 height 20
click at [253, 189] on div "Course Description This course must be completed to receive your Early Childhoo…" at bounding box center [730, 107] width 1082 height 281
click at [238, 225] on div "Date Enrolled 10/13/2025" at bounding box center [335, 220] width 264 height 56
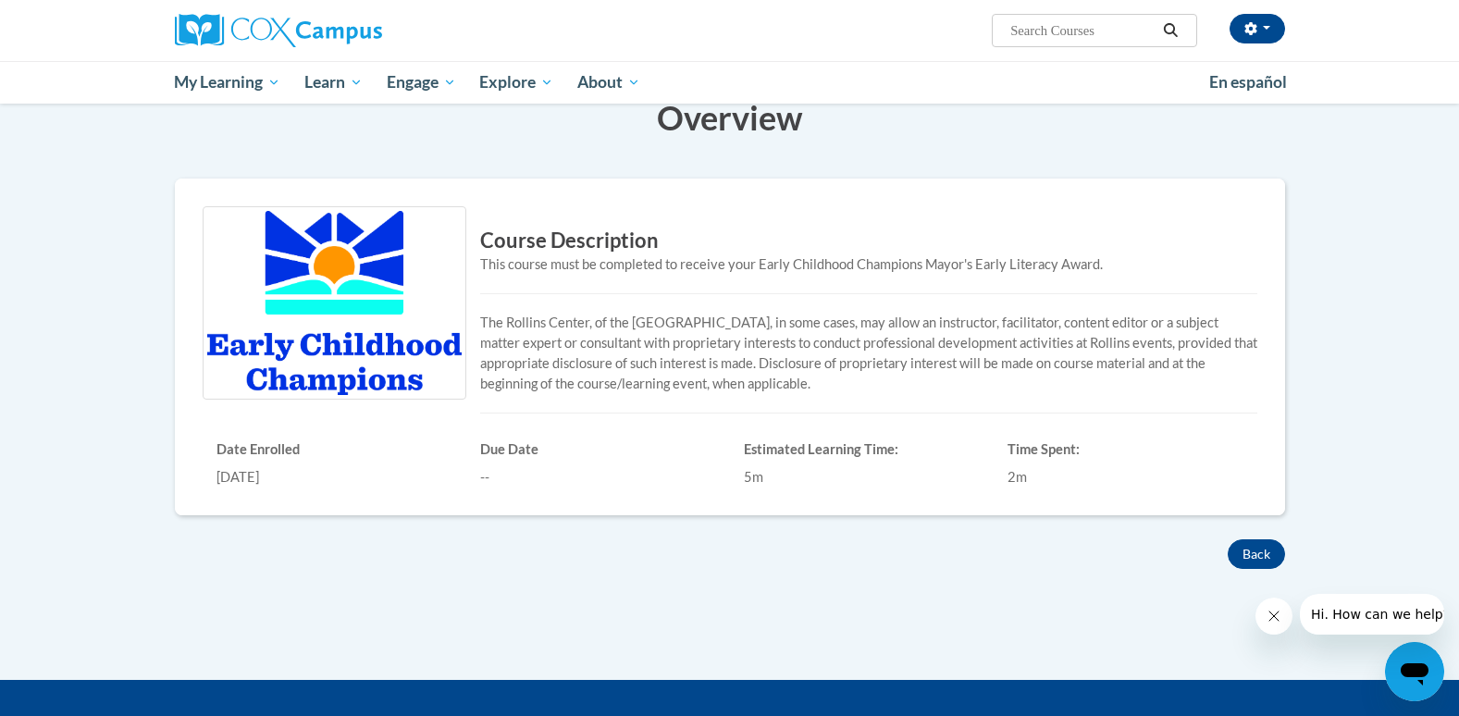
click at [486, 265] on div "This course must be completed to receive your Early Childhood Champions Mayor's…" at bounding box center [730, 264] width 1055 height 20
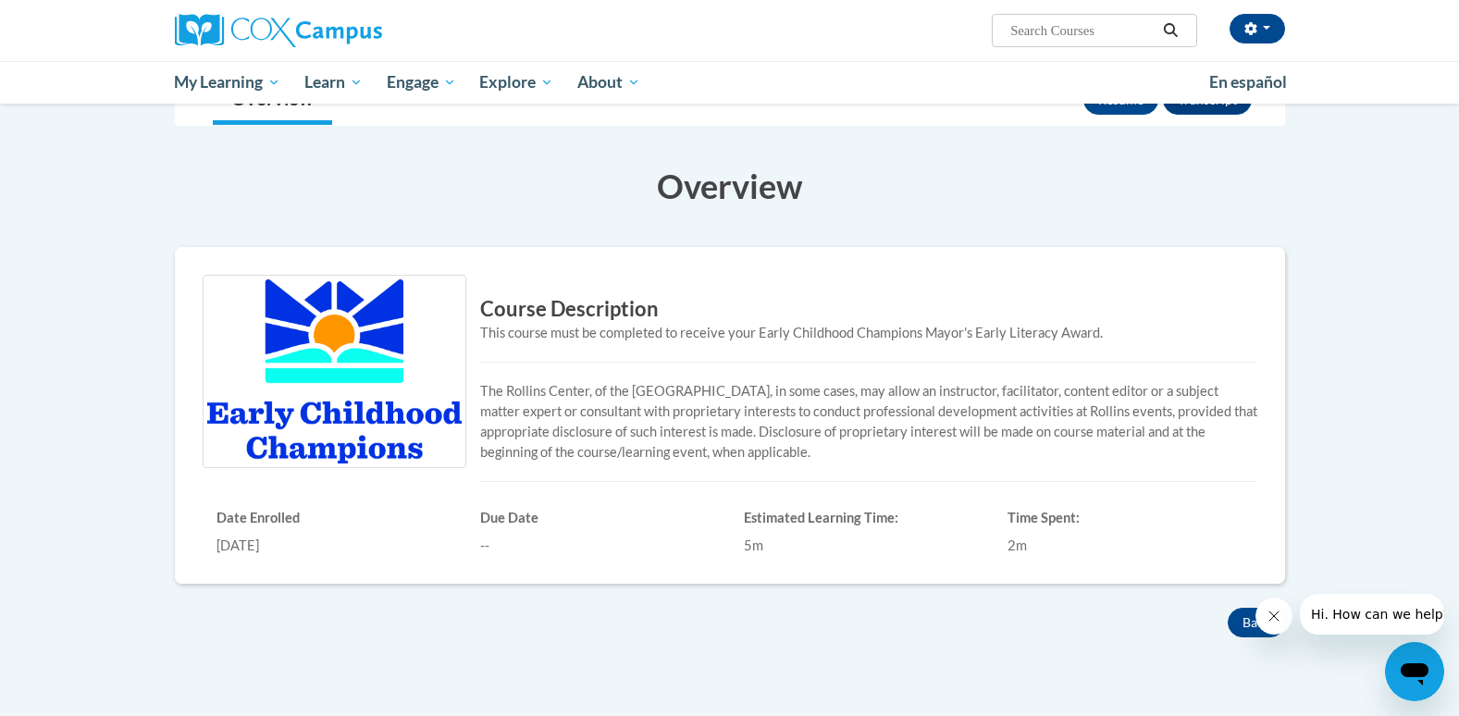
scroll to position [352, 0]
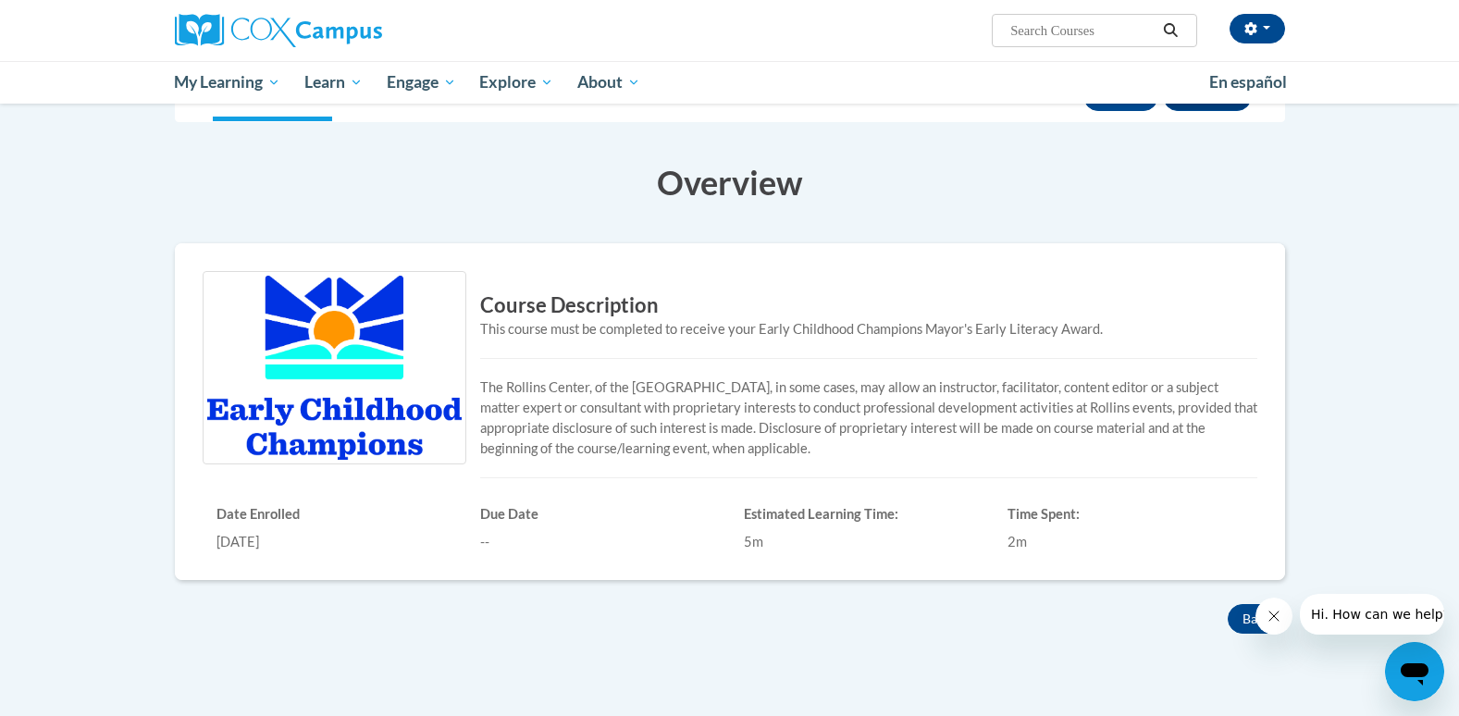
click at [1214, 365] on div "Course Description This course must be completed to receive your Early Childhoo…" at bounding box center [730, 411] width 1082 height 281
click at [1236, 330] on div "This course must be completed to receive your Early Childhood Champions Mayor's…" at bounding box center [730, 329] width 1055 height 20
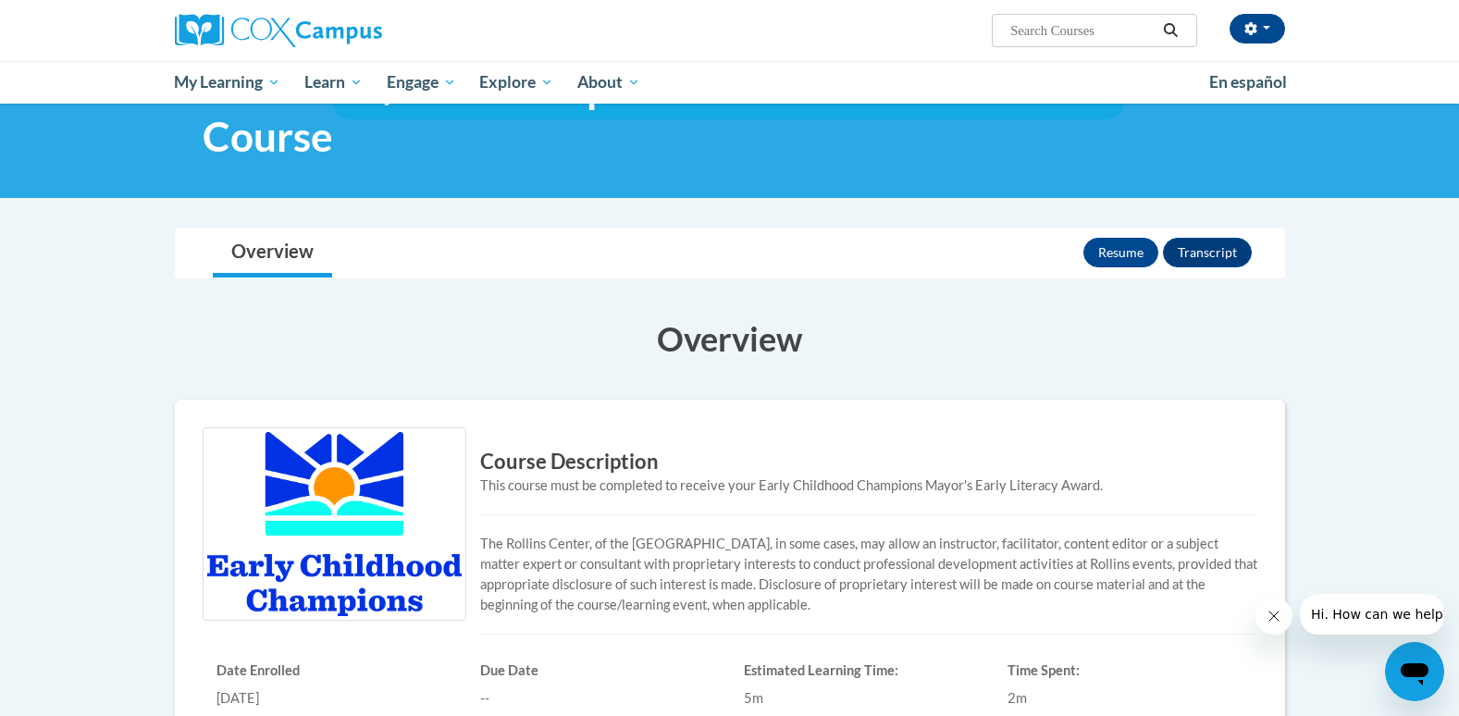
scroll to position [190, 0]
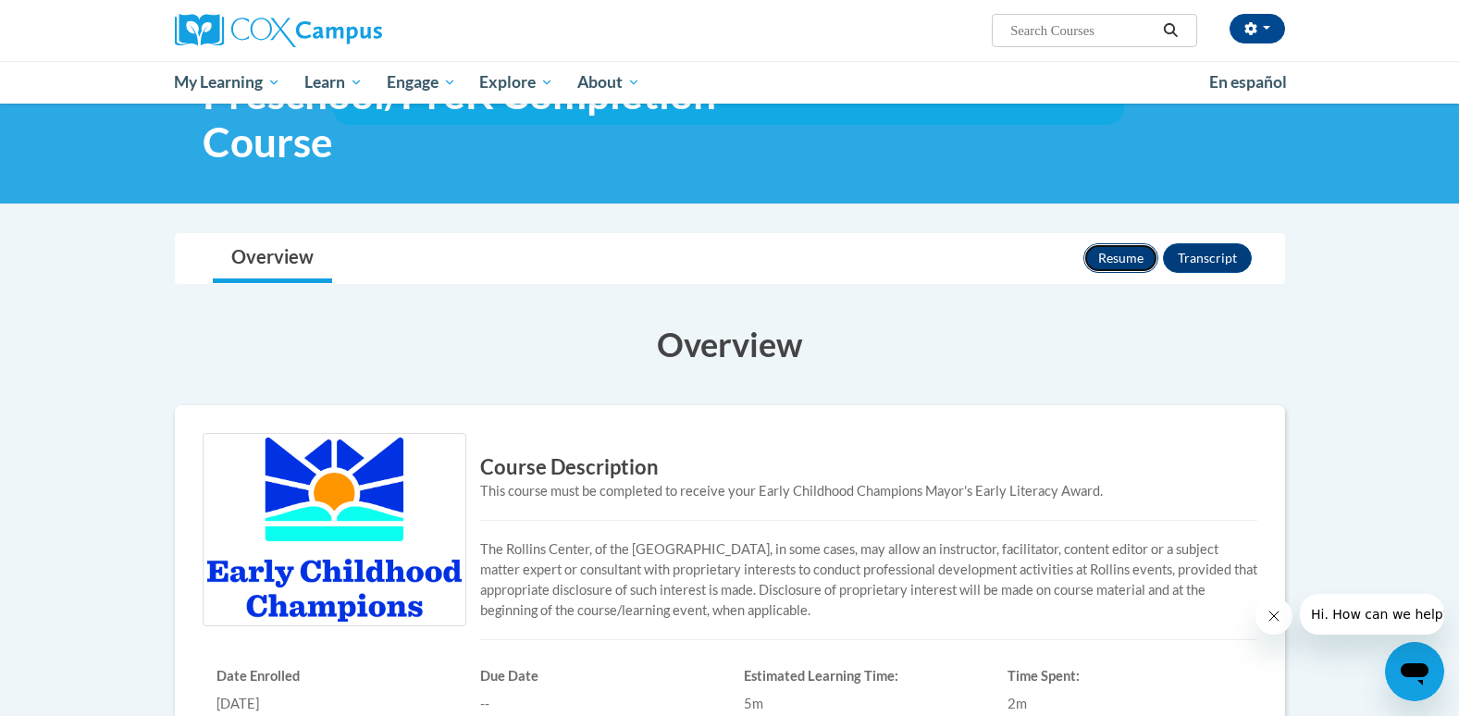
click at [1114, 271] on button "Resume" at bounding box center [1120, 258] width 75 height 30
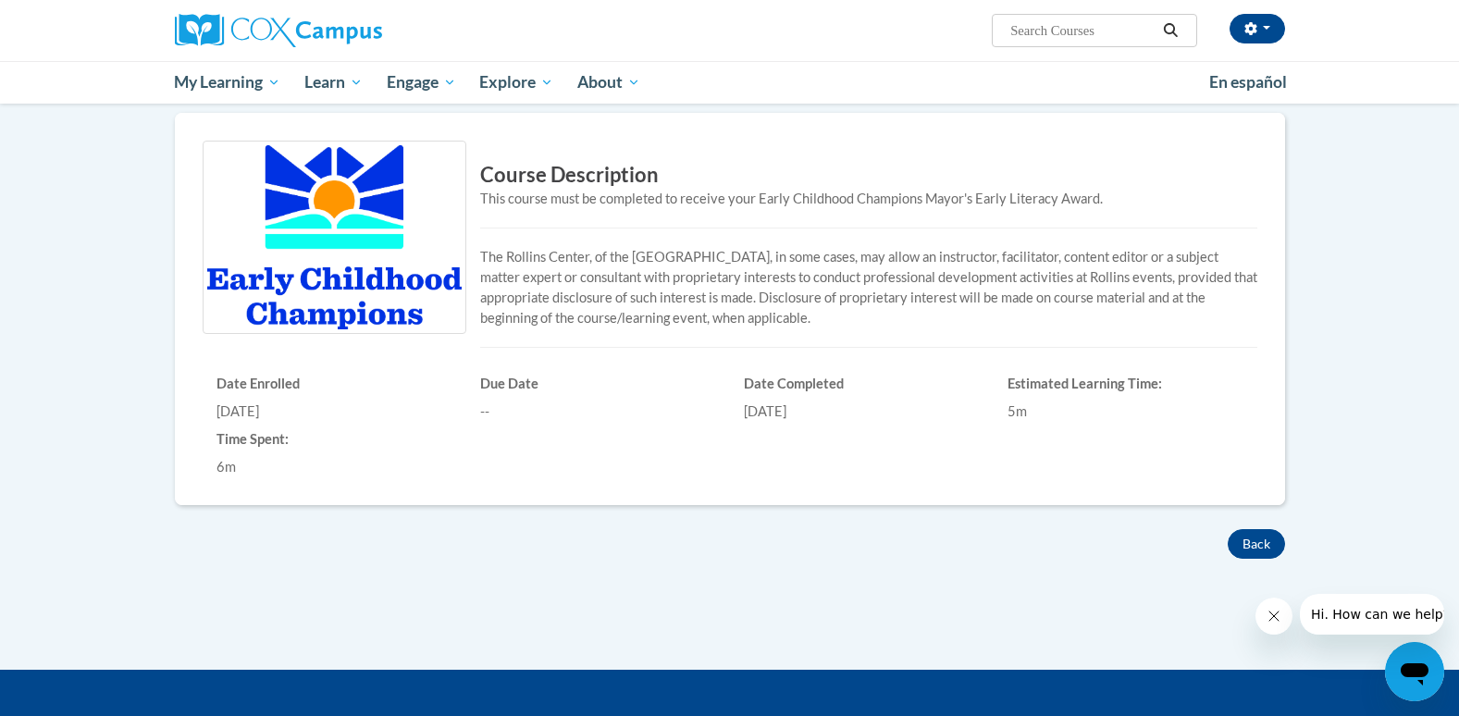
scroll to position [490, 0]
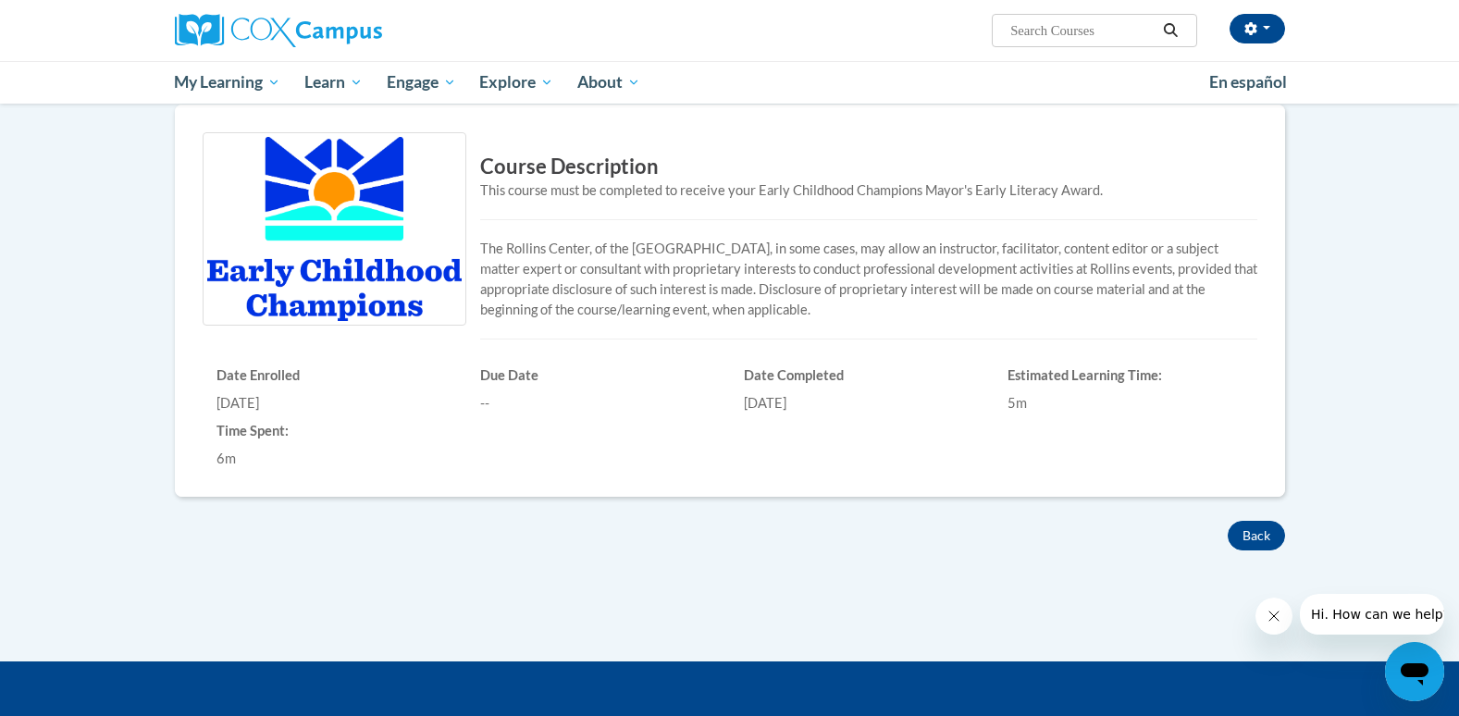
click at [545, 282] on p "The Rollins Center, of the [GEOGRAPHIC_DATA], in some cases, may allow an instr…" at bounding box center [730, 279] width 1055 height 81
click at [404, 262] on img at bounding box center [335, 228] width 264 height 193
click at [368, 263] on img at bounding box center [335, 228] width 264 height 193
click at [358, 277] on img at bounding box center [335, 228] width 264 height 193
click at [303, 439] on h6 "Time Spent:" at bounding box center [334, 431] width 236 height 17
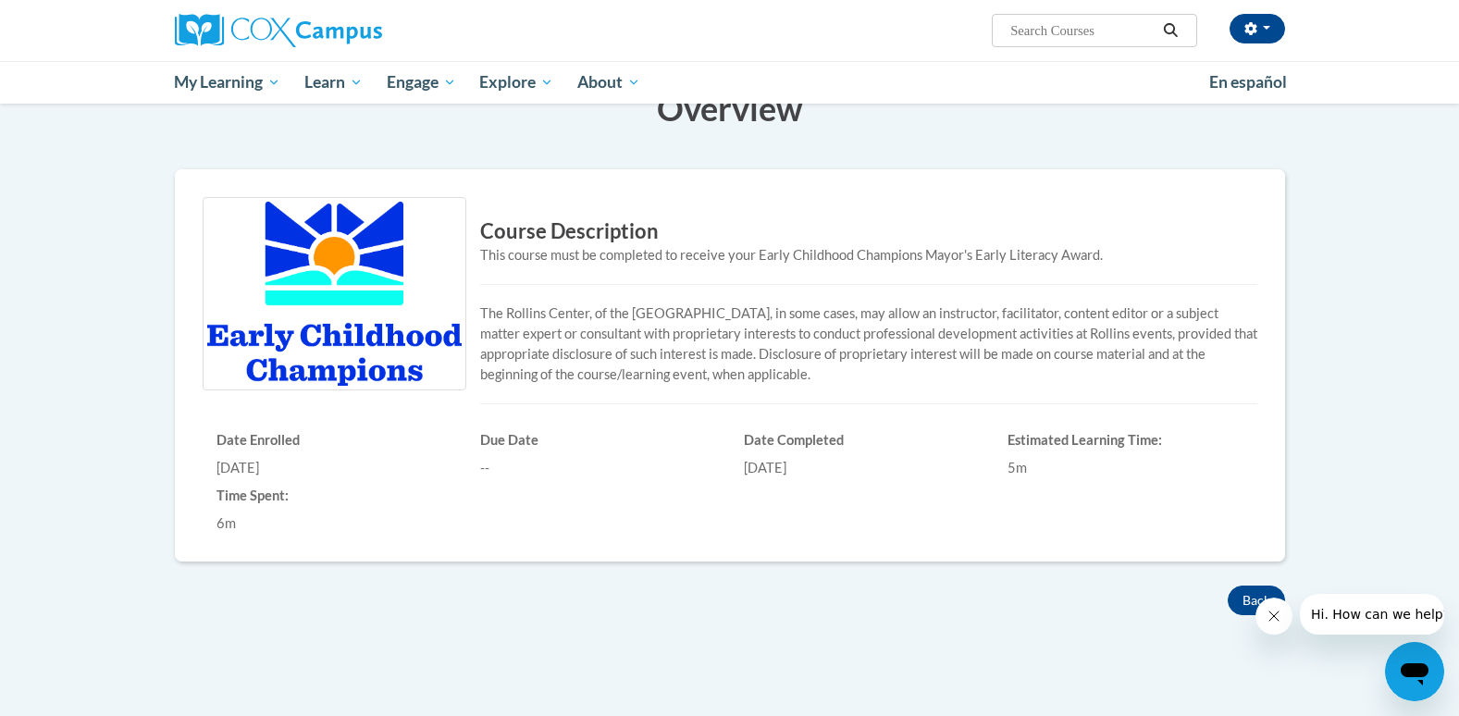
scroll to position [431, 0]
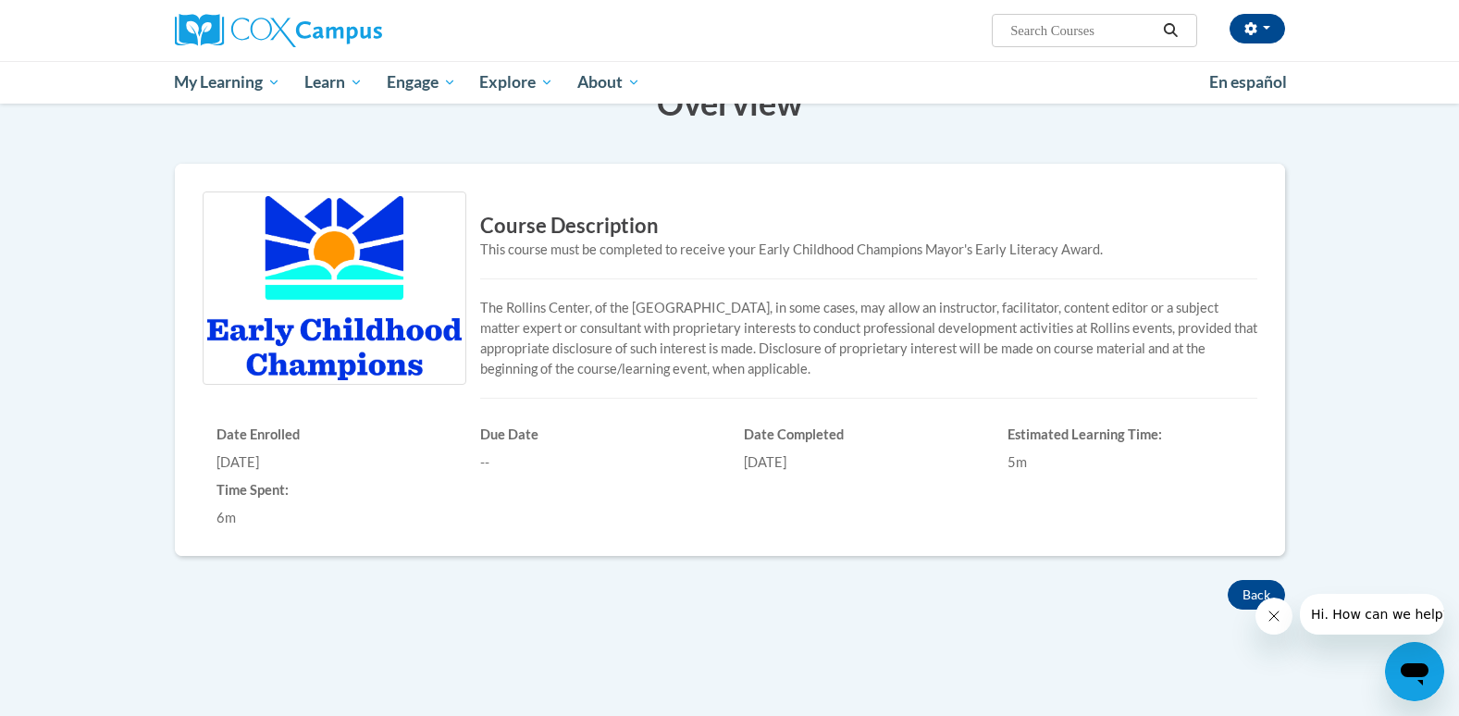
click at [515, 432] on h6 "Due Date" at bounding box center [598, 434] width 236 height 17
click at [808, 467] on div "[DATE]" at bounding box center [862, 462] width 236 height 20
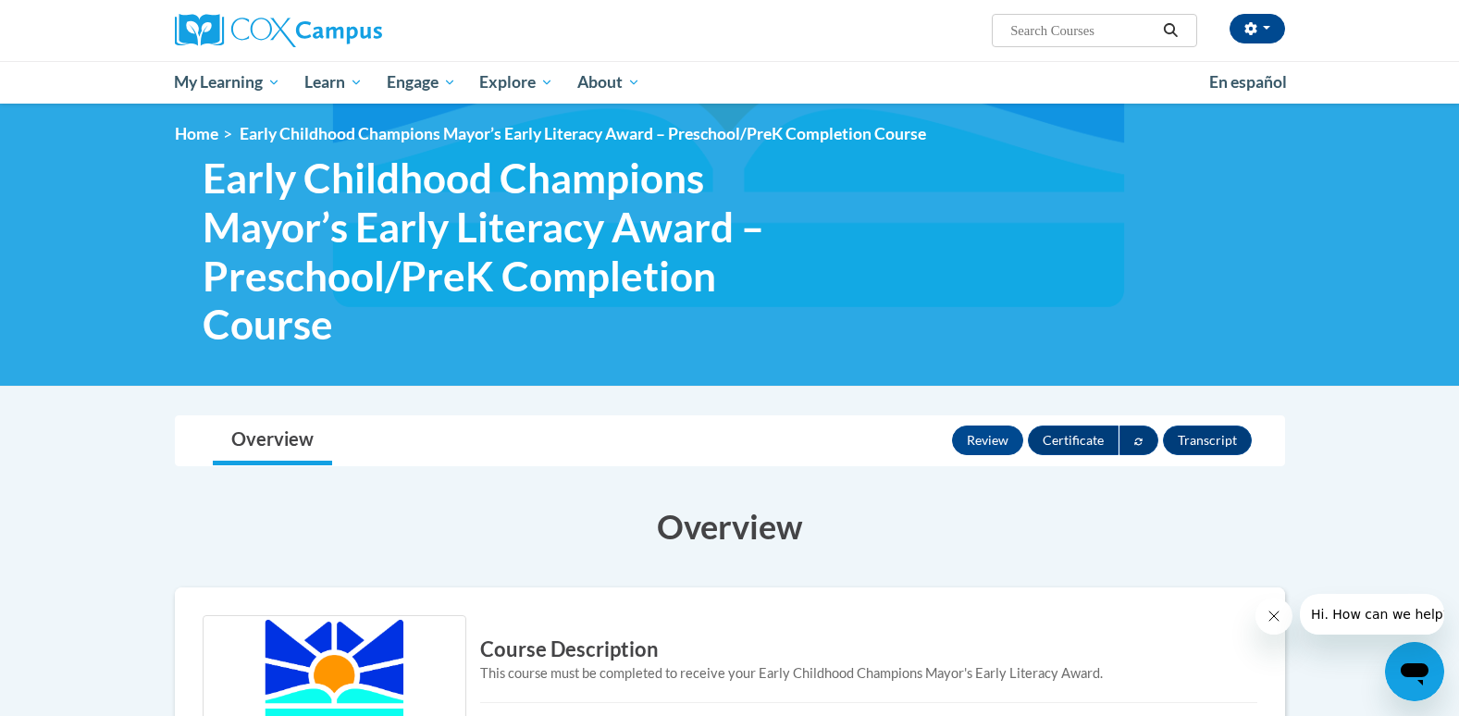
scroll to position [0, 0]
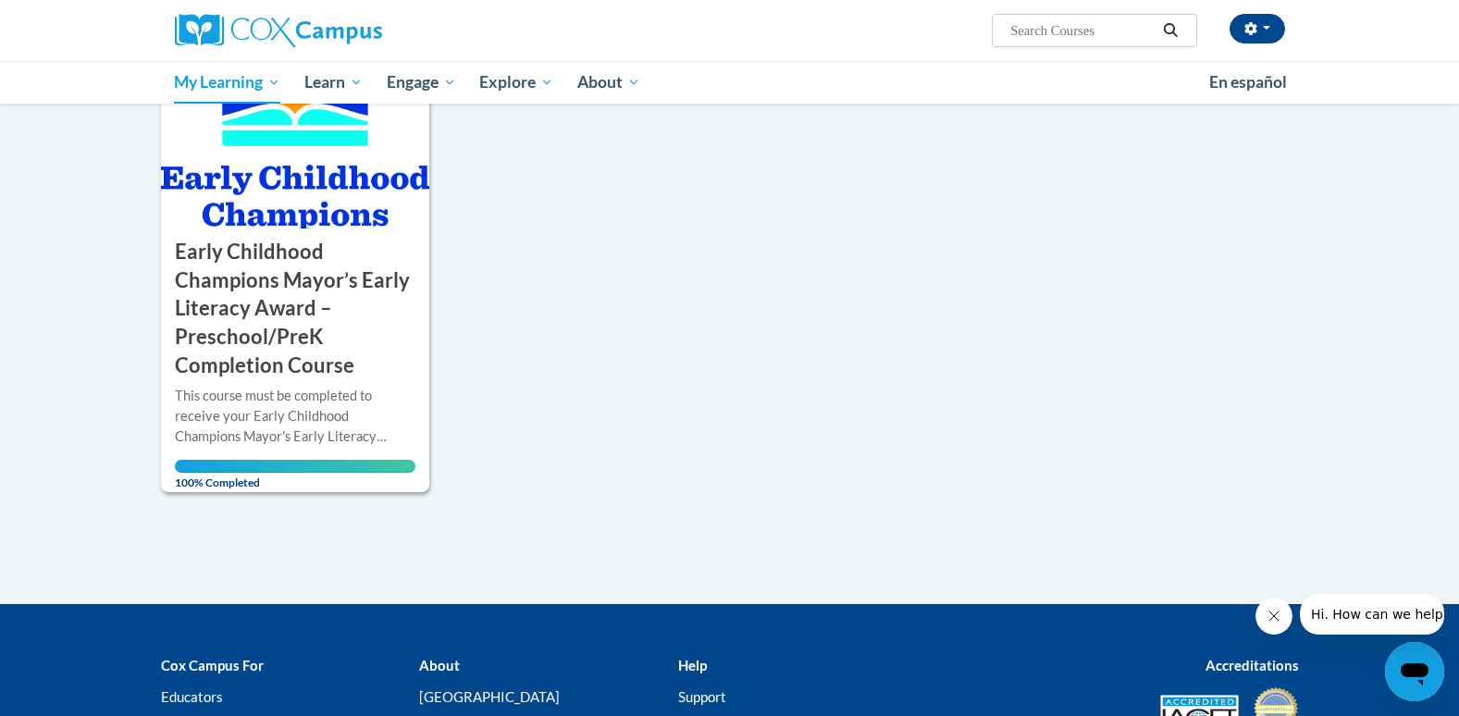
scroll to position [306, 0]
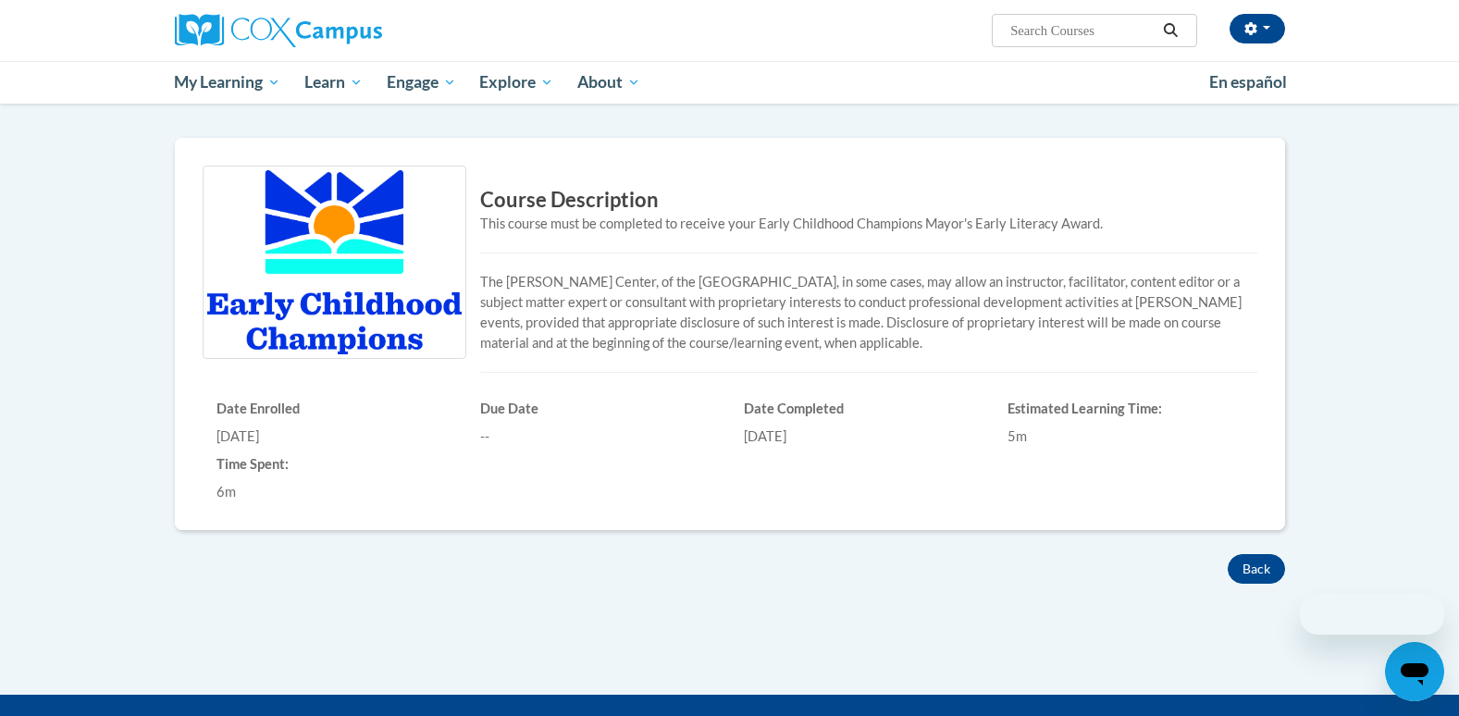
scroll to position [466, 0]
